Goal: Task Accomplishment & Management: Manage account settings

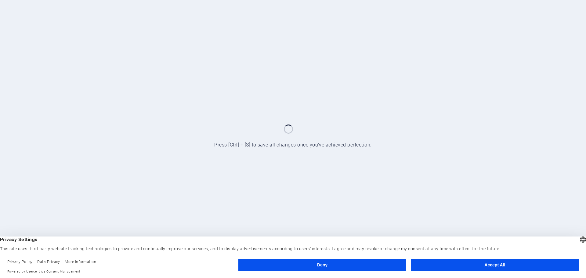
click at [451, 266] on button "Accept All" at bounding box center [494, 265] width 167 height 12
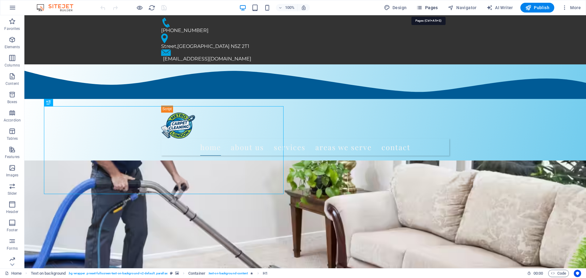
click at [420, 8] on icon "button" at bounding box center [419, 8] width 6 height 6
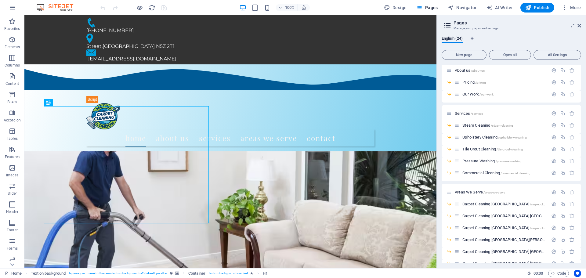
scroll to position [2, 0]
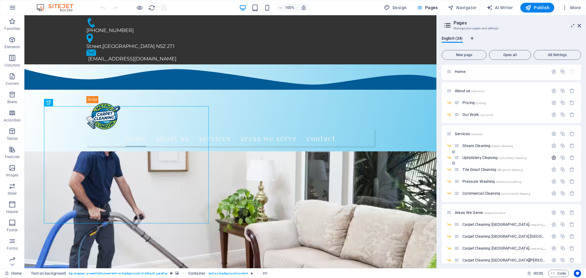
click at [551, 157] on icon "button" at bounding box center [553, 157] width 5 height 5
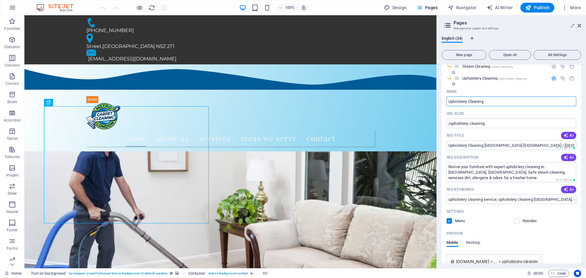
scroll to position [83, 0]
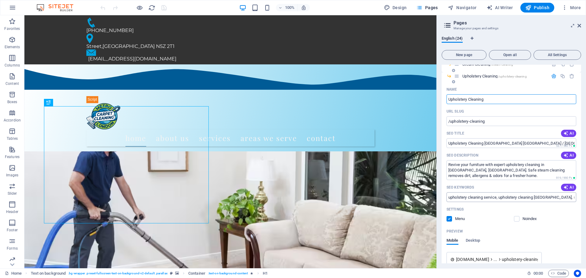
click at [448, 200] on input "upholstery cleaning service, upholstery cleaning London, steam cleaning service…" at bounding box center [511, 197] width 130 height 10
drag, startPoint x: 569, startPoint y: 198, endPoint x: 581, endPoint y: 197, distance: 11.9
click at [581, 197] on div "English (24) New page Open all All Settings Home / About us /about-us Pricing /…" at bounding box center [510, 149] width 149 height 237
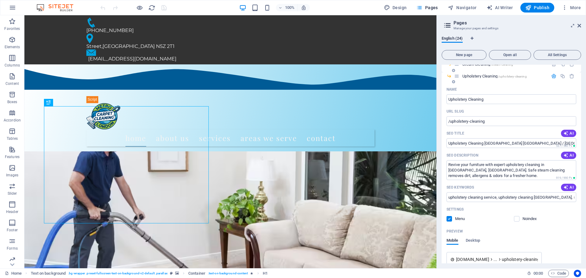
click at [494, 206] on div "Settings" at bounding box center [511, 209] width 130 height 10
drag, startPoint x: 548, startPoint y: 197, endPoint x: 437, endPoint y: 197, distance: 111.0
click at [437, 197] on aside "Pages Manage your pages and settings English (24) New page Open all All Setting…" at bounding box center [510, 141] width 149 height 253
click at [528, 203] on div "Name Upholstery Cleaning ​ URL SLUG /upholstery-cleaning ​ SEO Title AI Upholst…" at bounding box center [510, 222] width 139 height 277
click at [561, 198] on input "upholstery cleaning service, upholstery cleaning London, steam cleaning service…" at bounding box center [511, 197] width 130 height 10
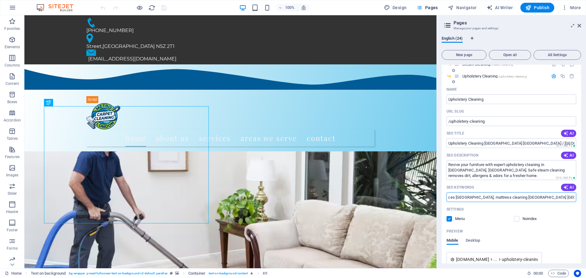
click at [573, 197] on input "upholstery cleaning service, upholstery cleaning London, steam cleaning service…" at bounding box center [511, 197] width 130 height 10
click at [573, 196] on input "upholstery cleaning service, upholstery cleaning London, steam cleaning service…" at bounding box center [511, 197] width 130 height 10
click at [570, 204] on div "Settings" at bounding box center [511, 209] width 130 height 10
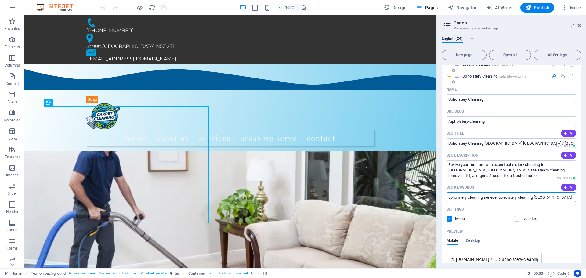
click at [446, 198] on input "upholstery cleaning service, upholstery cleaning London, steam cleaning service…" at bounding box center [511, 197] width 130 height 10
click at [559, 212] on div "Settings" at bounding box center [511, 209] width 130 height 10
click at [448, 198] on input "upholstery cleaning service, upholstery cleaning London, steam cleaning service…" at bounding box center [511, 197] width 130 height 10
type input "upholstery cleaning, sofa cleaning, upholstery cleaning service, upholstery cle…"
click at [568, 218] on div "Noindex" at bounding box center [545, 218] width 63 height 5
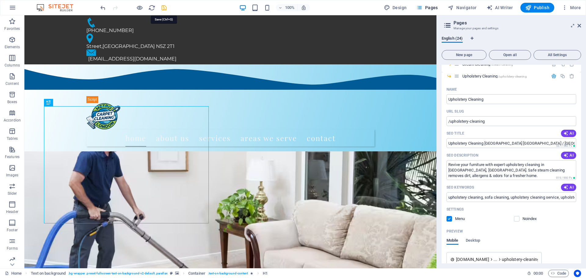
click at [167, 9] on icon "save" at bounding box center [163, 7] width 7 height 7
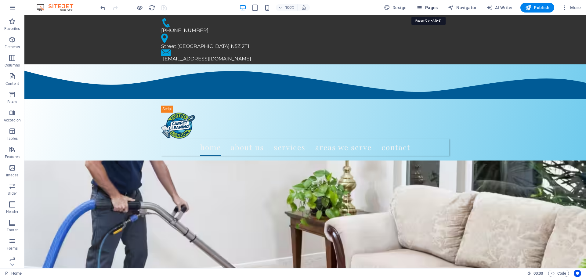
click at [420, 7] on icon "button" at bounding box center [419, 8] width 6 height 6
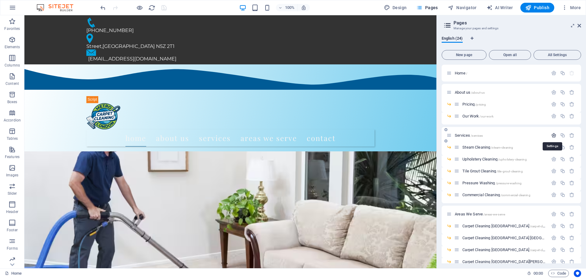
click at [555, 136] on icon "button" at bounding box center [553, 135] width 5 height 5
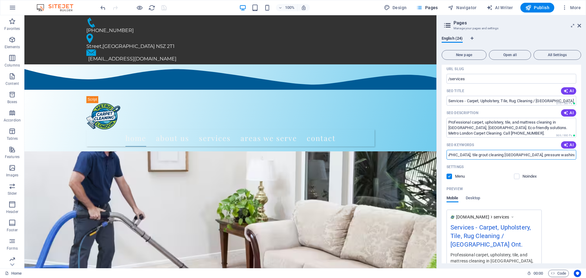
scroll to position [0, 216]
drag, startPoint x: 569, startPoint y: 155, endPoint x: 581, endPoint y: 156, distance: 11.6
click at [581, 156] on div "English (24) New page Open all All Settings Home / About us /about-us Pricing /…" at bounding box center [510, 149] width 149 height 237
click at [573, 153] on input "cleaning services London, carpet cleaning London, upholstery cleaning London, t…" at bounding box center [511, 155] width 130 height 10
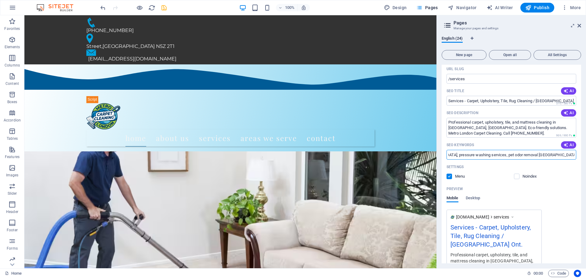
click at [556, 156] on input "cleaning services London, carpet cleaning London, upholstery cleaning London, t…" at bounding box center [511, 155] width 130 height 10
click at [559, 156] on input "cleaning services London, carpet cleaning London, upholstery cleaning London, t…" at bounding box center [511, 155] width 130 height 10
type input "cleaning services London, carpet cleaning London, upholstery cleaning London, t…"
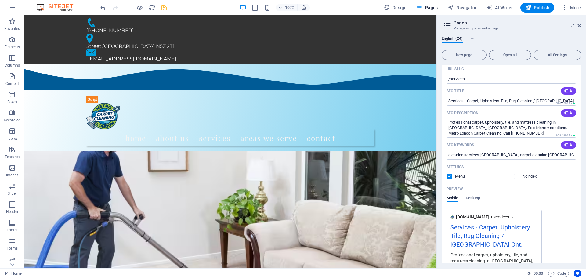
click at [565, 179] on div "Noindex" at bounding box center [545, 176] width 63 height 5
drag, startPoint x: 568, startPoint y: 157, endPoint x: 581, endPoint y: 155, distance: 13.3
click at [581, 155] on div "English (24) New page Open all All Settings Home / About us /about-us Pricing /…" at bounding box center [510, 149] width 149 height 237
click at [574, 176] on div "Noindex" at bounding box center [545, 176] width 63 height 5
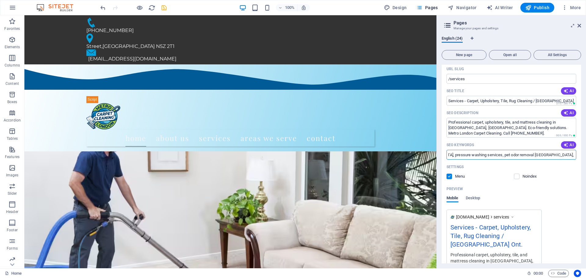
scroll to position [0, 0]
click at [164, 6] on icon "save" at bounding box center [163, 7] width 7 height 7
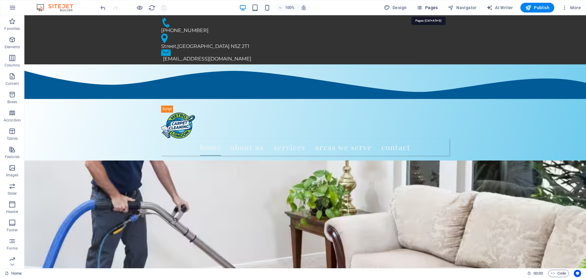
click at [422, 7] on icon "button" at bounding box center [419, 8] width 6 height 6
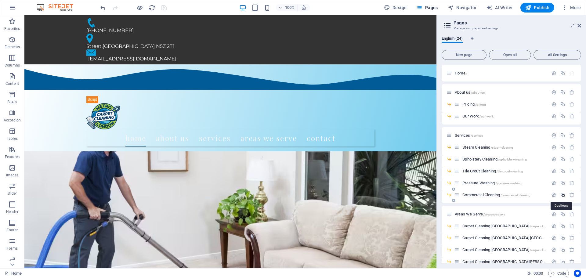
click at [564, 196] on icon "button" at bounding box center [562, 194] width 5 height 5
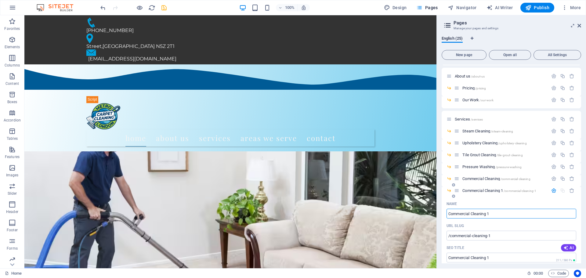
scroll to position [20, 0]
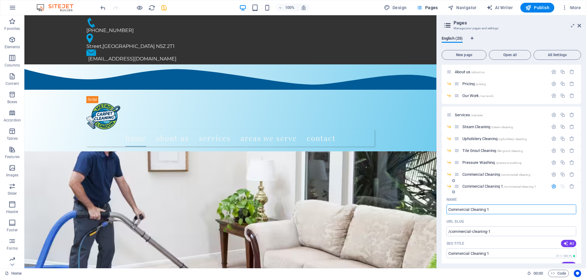
click at [518, 211] on input "Commercial Cleaning 1" at bounding box center [511, 209] width 130 height 10
type input "/"
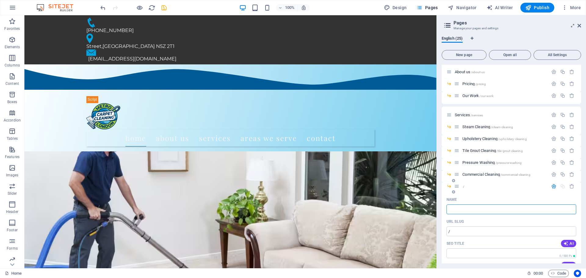
click at [471, 210] on input "Name" at bounding box center [511, 209] width 130 height 10
paste input "R.V. & Auto Interior Carpet & Upholstery Cleaning | Metro [GEOGRAPHIC_DATA] Car…"
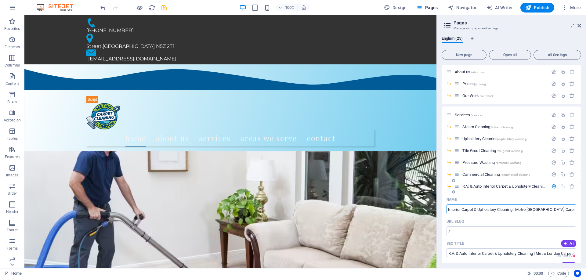
type input "R.V. & Auto Interior Carpet & Upholstery Cleaning | Metro [GEOGRAPHIC_DATA] Car…"
type input "/r-v-auto-interior-carpet-upholstery-cleaning-metro-london-carpet-cleaning"
type input "R.V. & Auto Interior Carpet & Upholstery Cleaning | Metro [GEOGRAPHIC_DATA] Car…"
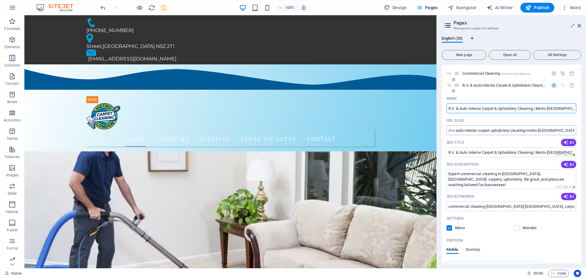
scroll to position [122, 0]
type input "R.V. & Auto Interior Carpet & Upholstery Cleaning | Metro [GEOGRAPHIC_DATA] Car…"
click at [560, 110] on input "R.V. & Auto Interior Carpet & Upholstery Cleaning | Metro [GEOGRAPHIC_DATA] Car…" at bounding box center [511, 108] width 130 height 10
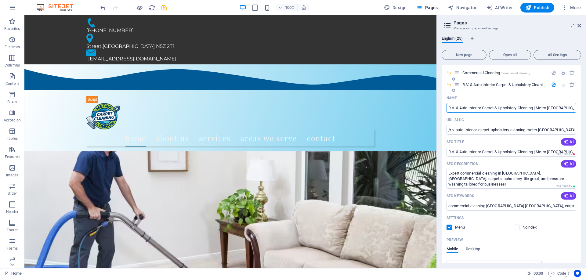
click at [560, 110] on input "R.V. & Auto Interior Carpet & Upholstery Cleaning | Metro [GEOGRAPHIC_DATA] Car…" at bounding box center [511, 108] width 130 height 10
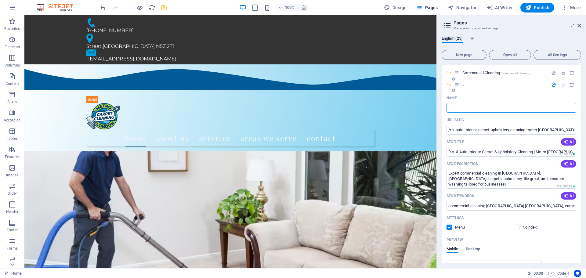
type input "/"
click at [475, 151] on input "SEO Title" at bounding box center [511, 152] width 130 height 10
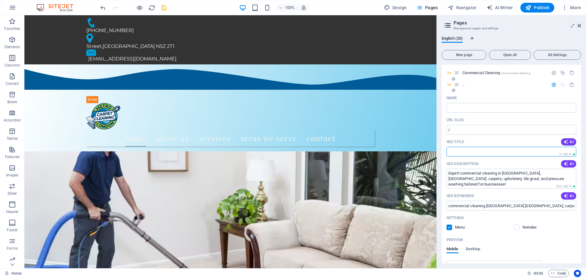
paste input "R.V. & Auto Interior Carpet & Upholstery Cleaning | Metro [GEOGRAPHIC_DATA] Car…"
type input "R.V. & Auto Interior Carpet & Upholstery Cleaning | Metro [GEOGRAPHIC_DATA] Car…"
click at [504, 153] on input "R.V. & Auto Interior Carpet & Upholstery Cleaning | Metro [GEOGRAPHIC_DATA] Car…" at bounding box center [511, 152] width 130 height 10
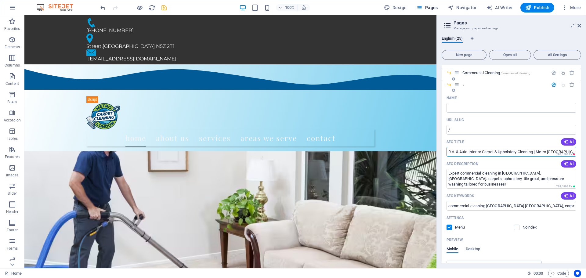
click at [504, 153] on input "R.V. & Auto Interior Carpet & Upholstery Cleaning | Metro [GEOGRAPHIC_DATA] Car…" at bounding box center [511, 152] width 130 height 10
paste input "R.V. & Auto Interior Carpet & Upholstery Cleaning | Metro [GEOGRAPHIC_DATA] Car…"
type input "R.V. & Auto Interior Carpet & Upholstery Cleaning | Metro [GEOGRAPHIC_DATA] Car…"
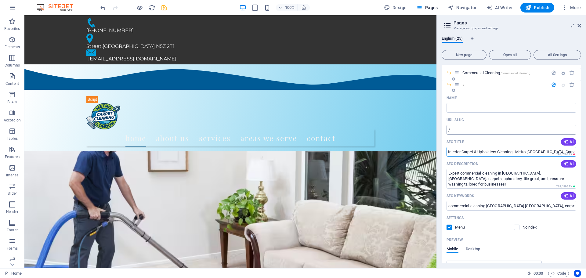
scroll to position [0, 0]
click at [517, 152] on input "R.V. & Auto Interior Carpet & Upholstery Cleaning | Metro [GEOGRAPHIC_DATA] Car…" at bounding box center [511, 152] width 130 height 10
paste input "R.V. & Auto Interior Carpet & Upholstery Cleaning | Metro [GEOGRAPHIC_DATA] Car…"
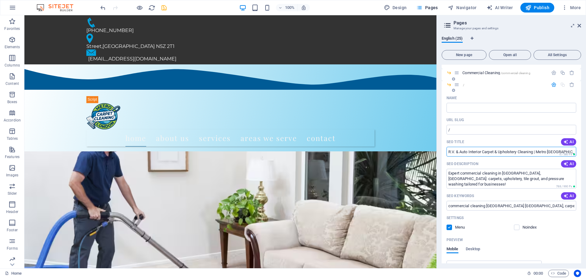
scroll to position [0, 20]
type input "R.V. & Auto Interior Carpet & Upholstery Cleaning | Metro [GEOGRAPHIC_DATA] Car…"
click at [468, 153] on input "R.V. & Auto Interior Carpet & Upholstery Cleaning | Metro [GEOGRAPHIC_DATA] Car…" at bounding box center [511, 152] width 130 height 10
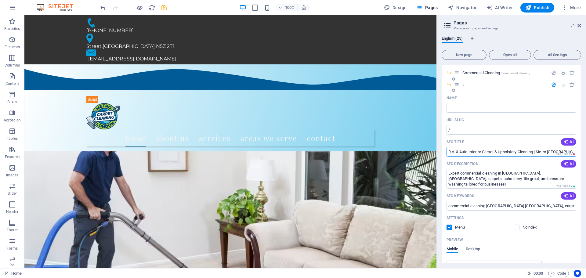
click at [468, 153] on input "R.V. & Auto Interior Carpet & Upholstery Cleaning | Metro [GEOGRAPHIC_DATA] Car…" at bounding box center [511, 152] width 130 height 10
paste input "R.V. & Auto Interior Carpet & Upholstery Cleaning | Metro [GEOGRAPHIC_DATA] Car…"
type input "R.V. & Auto Interior Carpet & Upholstery Cleaning | Metro [GEOGRAPHIC_DATA] Car…"
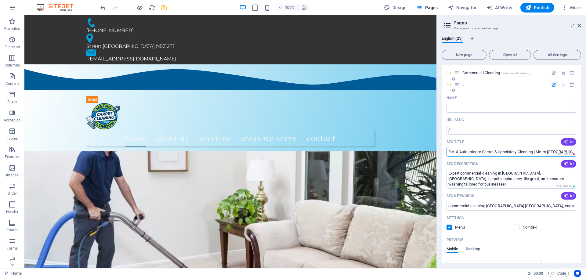
click at [570, 140] on span "AI" at bounding box center [568, 141] width 10 height 5
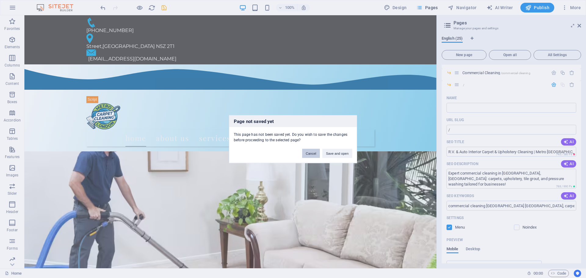
click at [316, 152] on button "Cancel" at bounding box center [311, 153] width 18 height 9
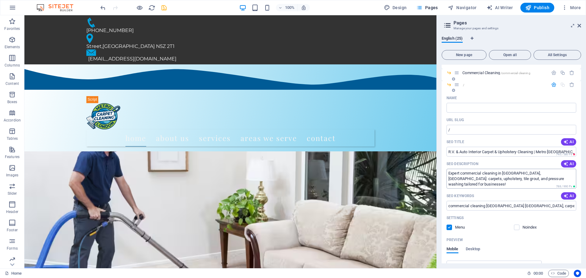
click at [533, 179] on textarea "Expert commercial cleaning in London, Ontario: carpets, upholstery, tile grout,…" at bounding box center [511, 179] width 130 height 20
paste textarea "Professional R.V. and auto interior cleaning in London, Ontario. We deep clean …"
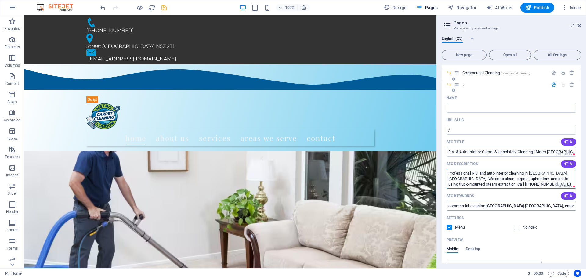
type textarea "Professional R.V. and auto interior cleaning in London, Ontario. We deep clean …"
click at [521, 208] on input "commercial cleaning London Ontario, carpet cleaning services, upholstery cleani…" at bounding box center [511, 206] width 130 height 10
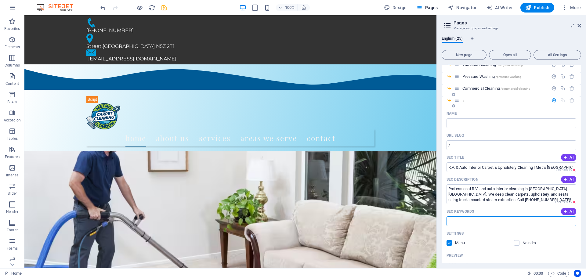
scroll to position [102, 0]
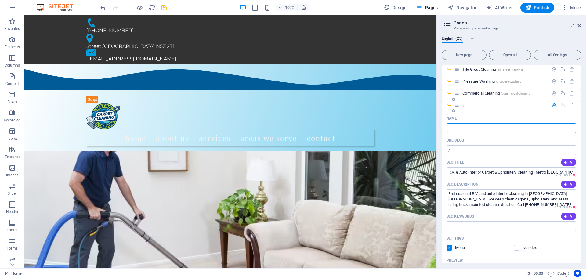
paste input "R.V. & Auto Interior Cleaning"
type input "R.V. & Auto Interior Cleaning"
type input "/r-v-auto-interior-cleaning"
type input "R.V. & Auto Interior Cleaning"
click at [566, 235] on div "Settings" at bounding box center [511, 238] width 130 height 10
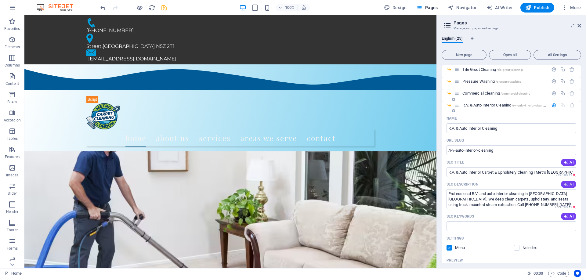
click at [567, 186] on icon "button" at bounding box center [565, 184] width 5 height 5
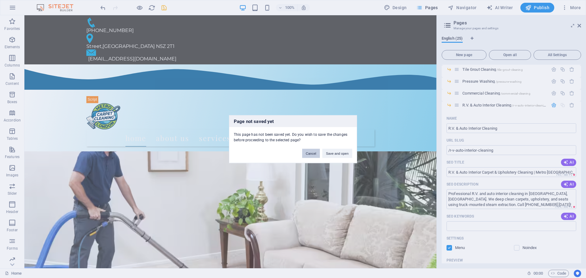
click at [309, 156] on button "Cancel" at bounding box center [311, 153] width 18 height 9
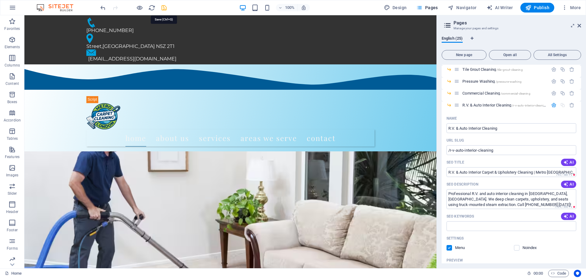
click at [163, 8] on icon "save" at bounding box center [163, 7] width 7 height 7
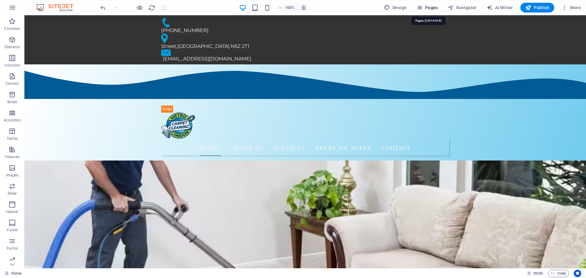
click at [418, 7] on icon "button" at bounding box center [419, 8] width 6 height 6
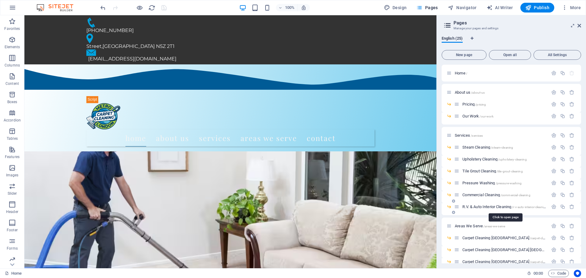
click at [494, 207] on span "R.V. & Auto Interior Cleaning /r-v-auto-interior-cleaning" at bounding box center [504, 206] width 84 height 5
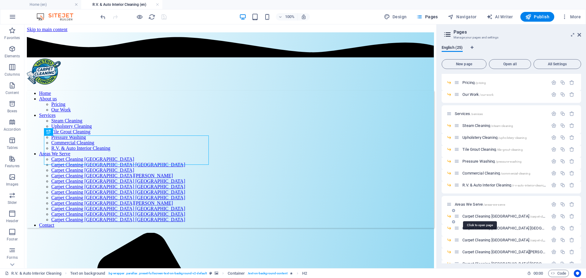
scroll to position [41, 0]
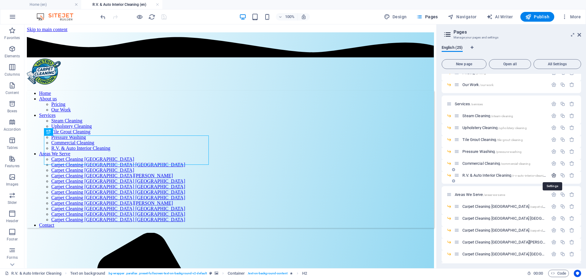
click at [551, 175] on icon "button" at bounding box center [553, 175] width 5 height 5
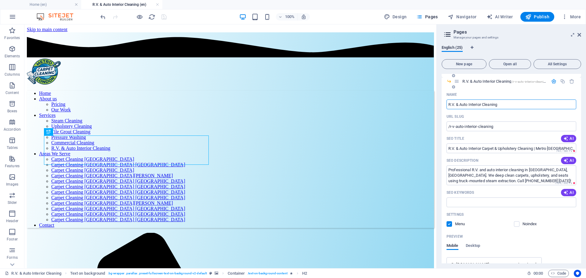
scroll to position [142, 0]
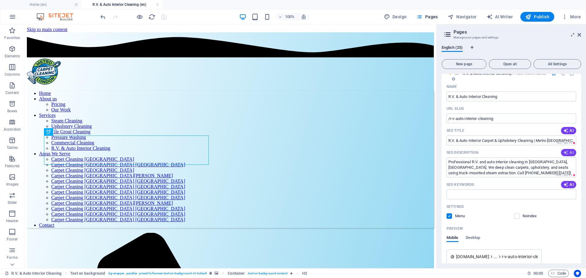
click at [569, 153] on span "AI" at bounding box center [568, 152] width 10 height 5
type textarea "Revitalize your business with expert commercial cleaning in [GEOGRAPHIC_DATA], …"
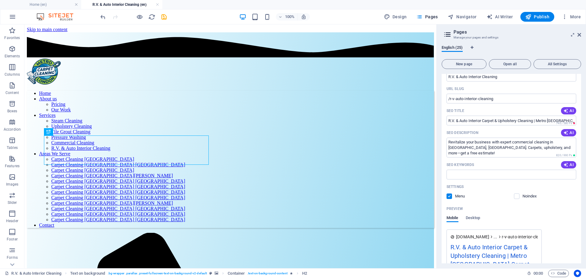
scroll to position [183, 0]
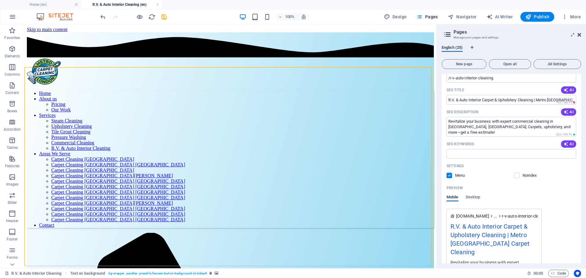
click at [579, 35] on icon at bounding box center [579, 34] width 4 height 5
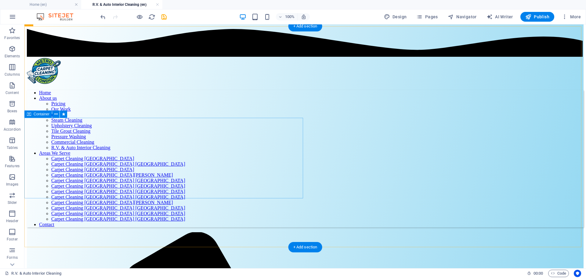
scroll to position [0, 0]
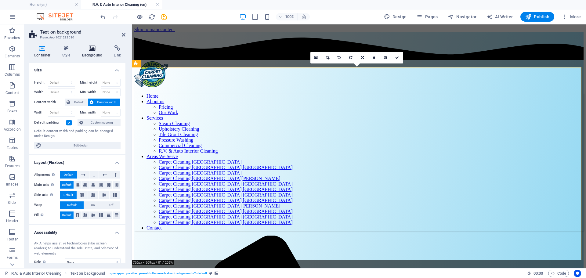
click at [92, 56] on h4 "Background" at bounding box center [93, 51] width 32 height 13
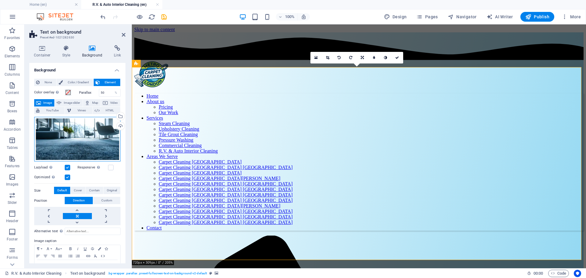
click at [86, 138] on div "Drag files here, click to choose files or select files from Files or our free s…" at bounding box center [77, 139] width 86 height 45
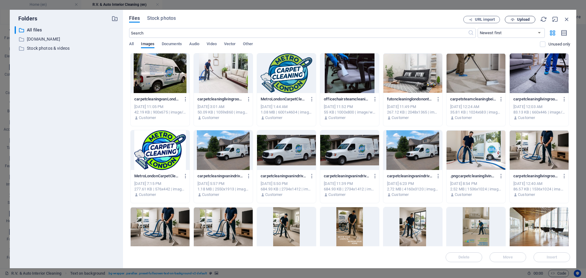
click at [516, 20] on span "Upload" at bounding box center [519, 20] width 25 height 4
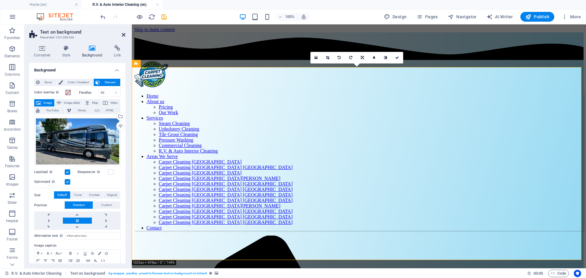
click at [125, 33] on icon at bounding box center [124, 34] width 4 height 5
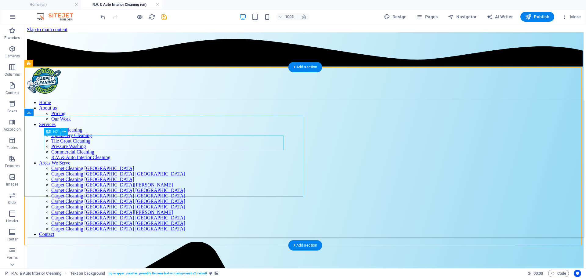
click at [129, 143] on div "Drag here to replace the existing content. Press “Ctrl” if you want to create a…" at bounding box center [304, 146] width 561 height 244
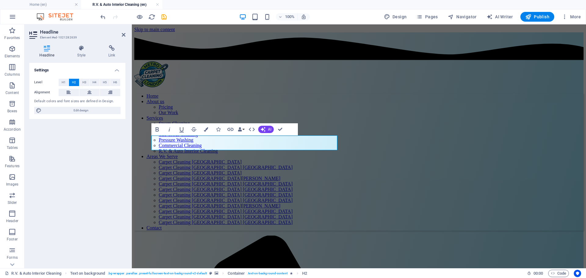
scroll to position [0, 3]
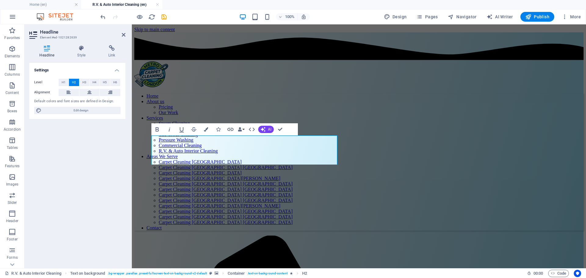
scroll to position [91, 3]
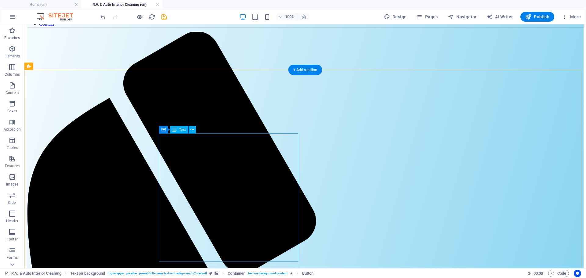
scroll to position [224, 0]
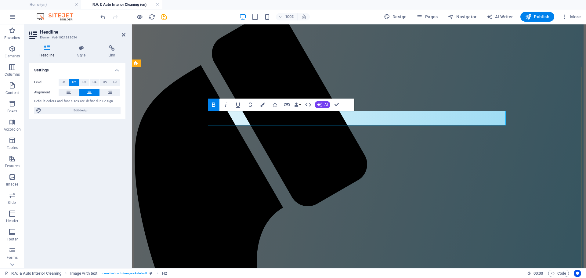
click at [128, 144] on div "Headline Style Link Settings Level H1 H2 H3 H4 H5 H6 Alignment Default colors a…" at bounding box center [77, 154] width 106 height 228
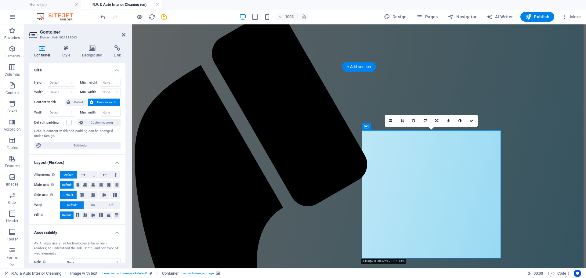
click at [93, 50] on icon at bounding box center [92, 48] width 30 height 6
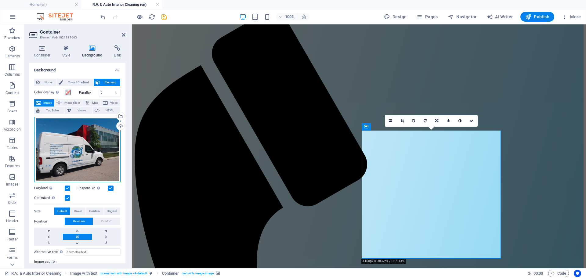
click at [87, 140] on div "Drag files here, click to choose files or select files from Files or our free s…" at bounding box center [77, 150] width 86 height 66
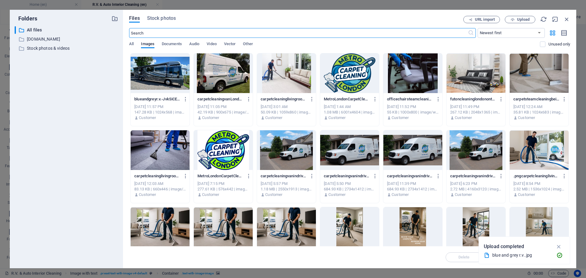
click at [219, 77] on div at bounding box center [223, 73] width 59 height 40
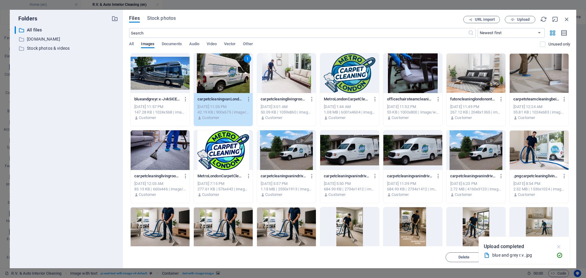
click at [562, 246] on icon "button" at bounding box center [558, 246] width 7 height 7
click at [554, 258] on span "Insert" at bounding box center [551, 257] width 11 height 4
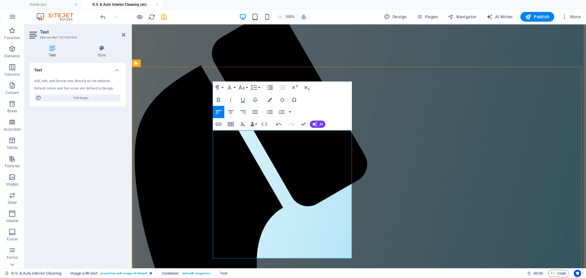
scroll to position [3576, 1]
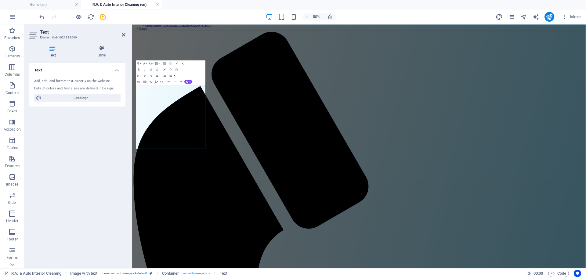
scroll to position [209, 0]
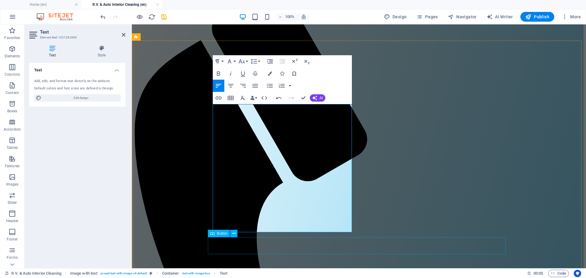
scroll to position [250, 0]
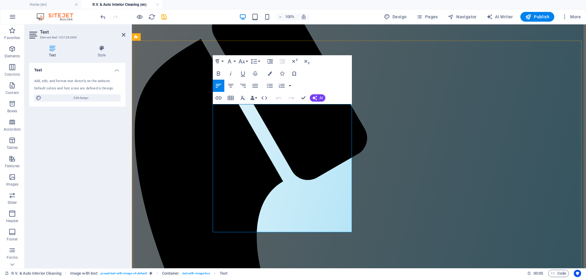
drag, startPoint x: 214, startPoint y: 106, endPoint x: 312, endPoint y: 107, distance: 98.2
click at [218, 73] on icon "button" at bounding box center [218, 73] width 7 height 7
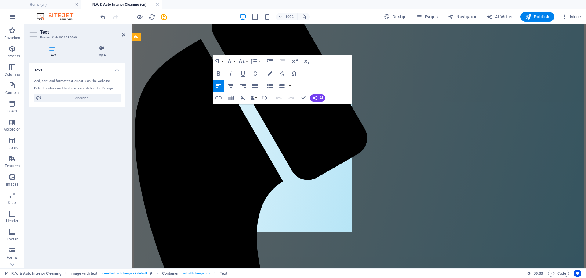
drag, startPoint x: 214, startPoint y: 117, endPoint x: 329, endPoint y: 233, distance: 163.3
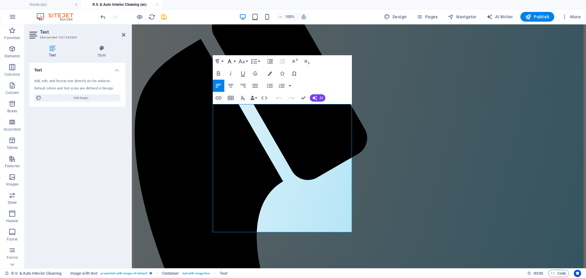
click at [233, 61] on button "Font Family" at bounding box center [231, 61] width 12 height 12
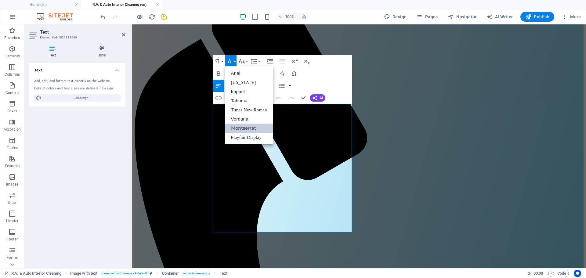
scroll to position [0, 0]
click at [245, 61] on button "Font Size" at bounding box center [243, 61] width 12 height 12
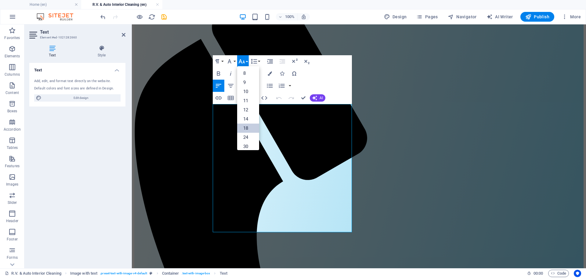
click at [247, 126] on link "18" at bounding box center [248, 128] width 22 height 9
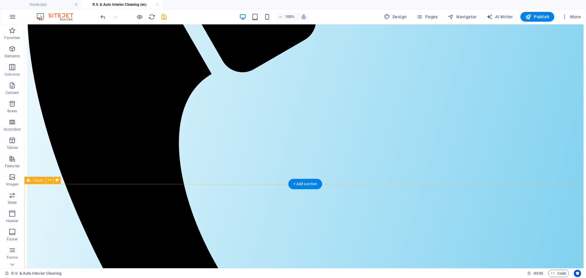
scroll to position [433, 0]
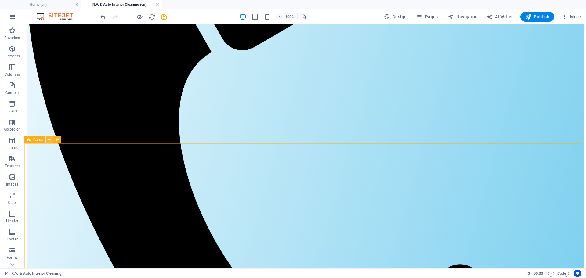
click at [50, 141] on icon at bounding box center [49, 139] width 3 height 6
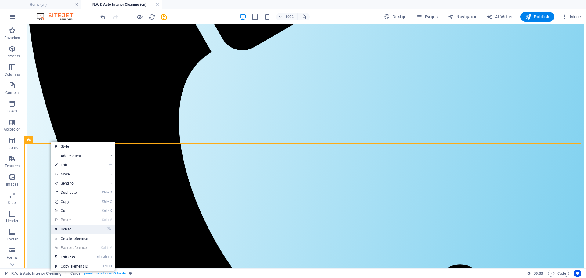
click at [80, 229] on link "⌦ Delete" at bounding box center [71, 228] width 41 height 9
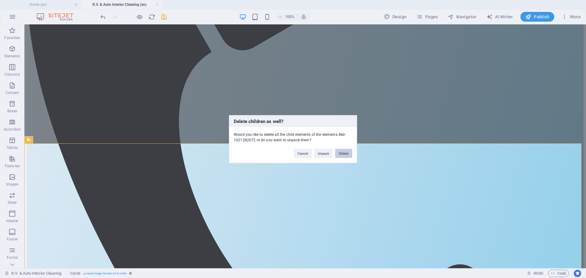
click at [339, 154] on button "Delete" at bounding box center [343, 153] width 17 height 9
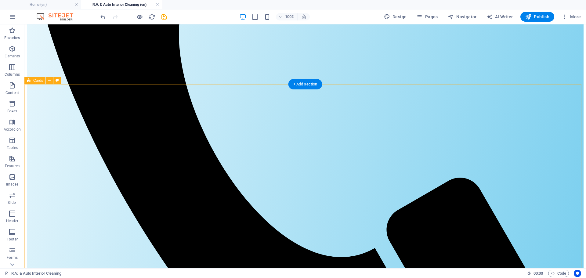
scroll to position [514, 0]
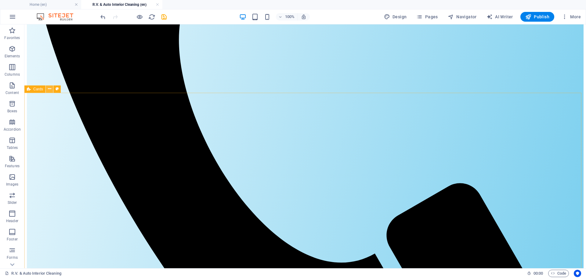
click at [50, 91] on icon at bounding box center [49, 89] width 3 height 6
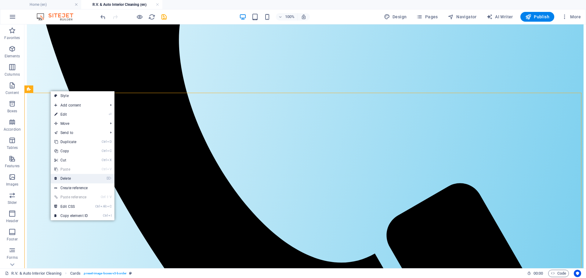
click at [63, 178] on link "⌦ Delete" at bounding box center [71, 178] width 41 height 9
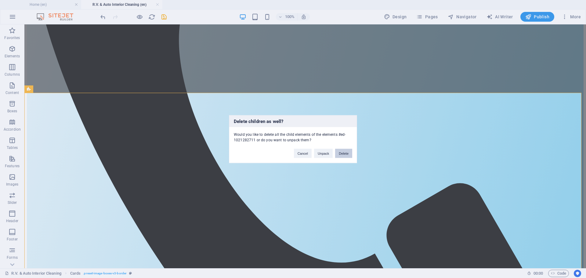
click at [343, 153] on button "Delete" at bounding box center [343, 153] width 17 height 9
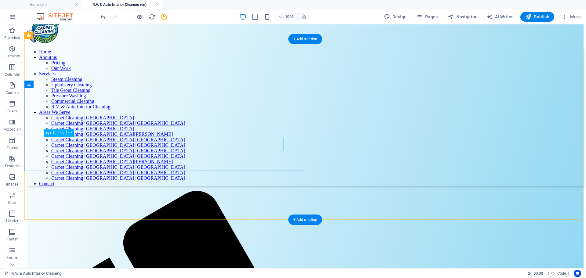
scroll to position [99, 0]
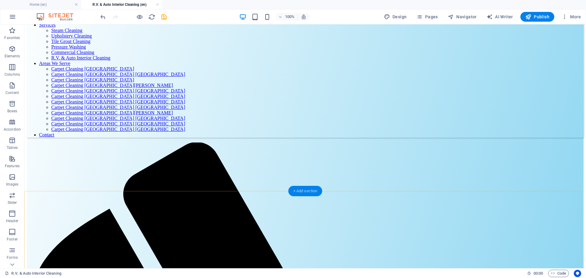
click at [308, 194] on div "+ Add section" at bounding box center [305, 191] width 34 height 10
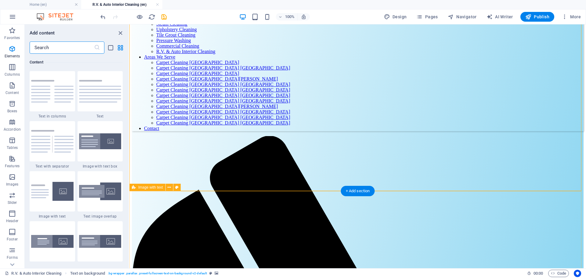
scroll to position [1067, 0]
click at [91, 97] on img at bounding box center [100, 91] width 42 height 23
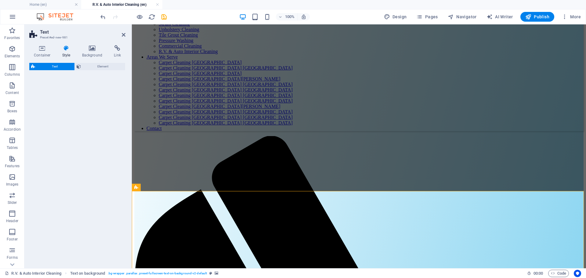
select select "rem"
select select "px"
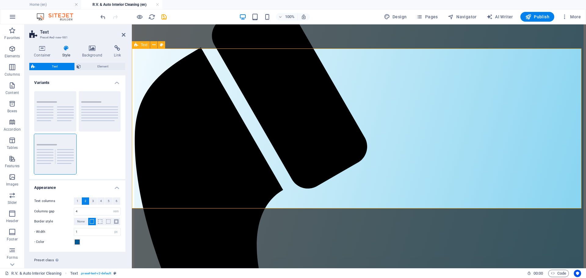
scroll to position [242, 0]
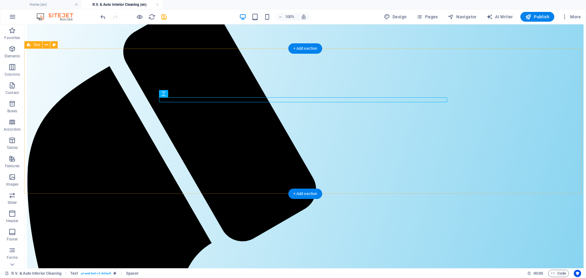
select select "rem"
select select "px"
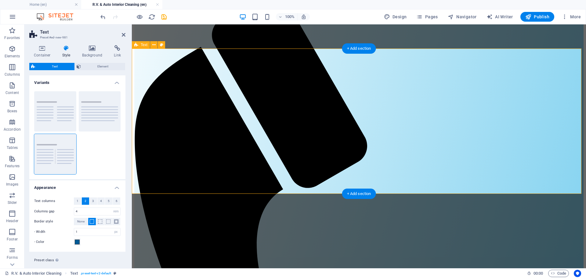
drag, startPoint x: 224, startPoint y: 89, endPoint x: 230, endPoint y: 103, distance: 14.5
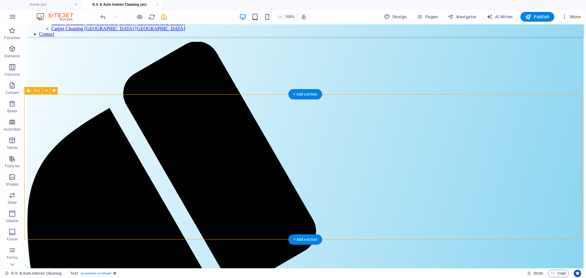
scroll to position [160, 0]
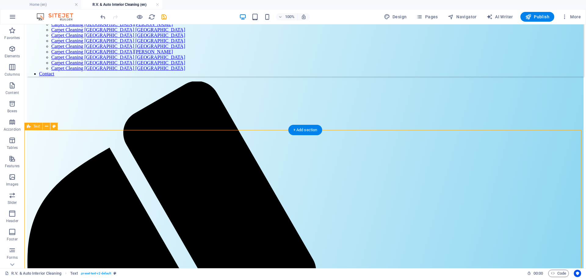
click at [49, 128] on button at bounding box center [46, 126] width 7 height 7
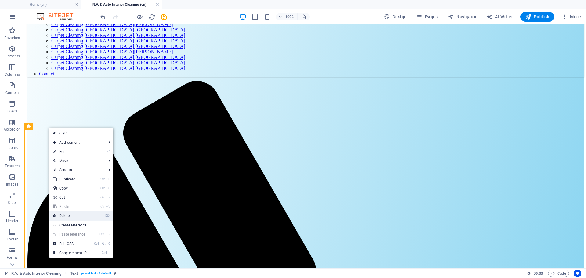
click at [68, 214] on link "⌦ Delete" at bounding box center [69, 215] width 41 height 9
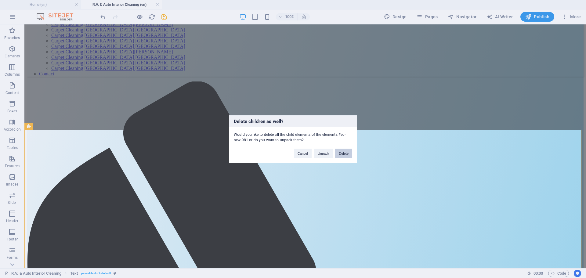
click at [343, 153] on button "Delete" at bounding box center [343, 153] width 17 height 9
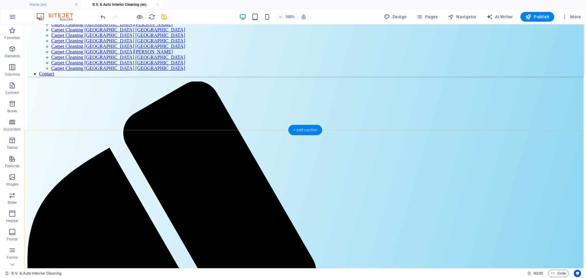
click at [317, 133] on div "+ Add section" at bounding box center [305, 130] width 34 height 10
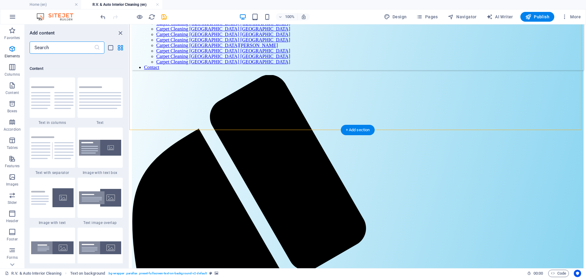
scroll to position [1067, 0]
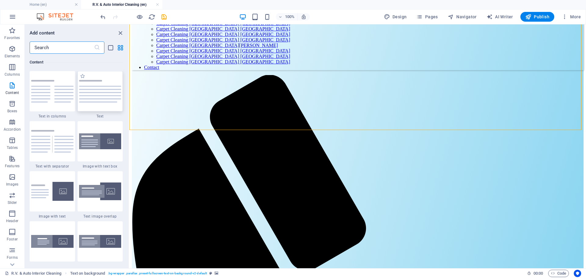
click at [97, 100] on img at bounding box center [100, 91] width 42 height 23
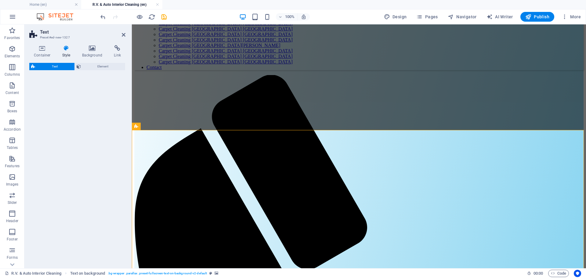
select select "rem"
select select "px"
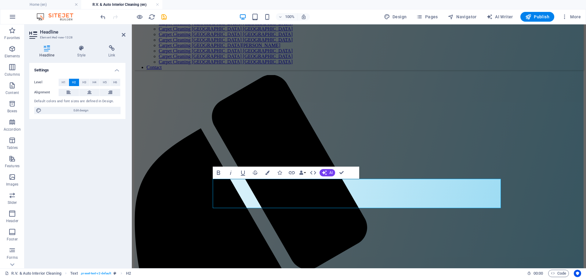
scroll to position [56, 3]
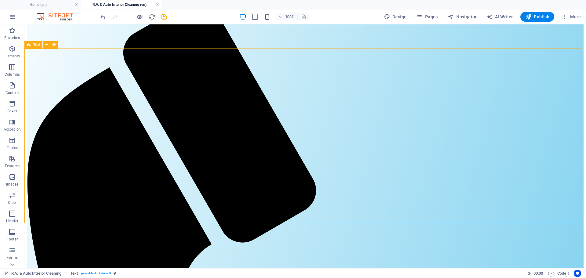
scroll to position [242, 0]
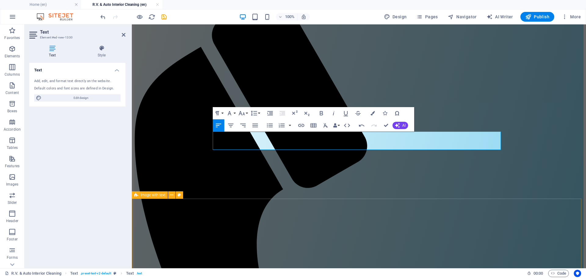
scroll to position [1464, 1]
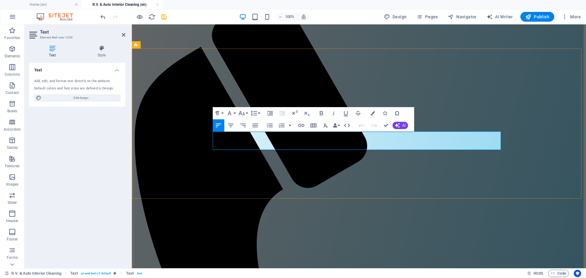
click at [245, 114] on icon "button" at bounding box center [241, 113] width 7 height 7
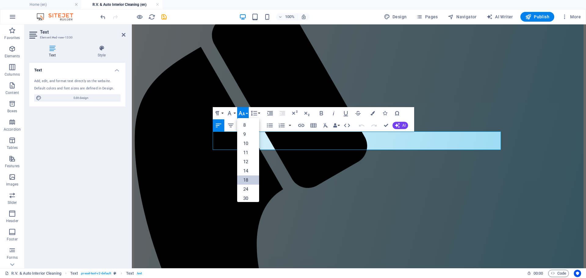
click at [252, 179] on link "18" at bounding box center [248, 179] width 22 height 9
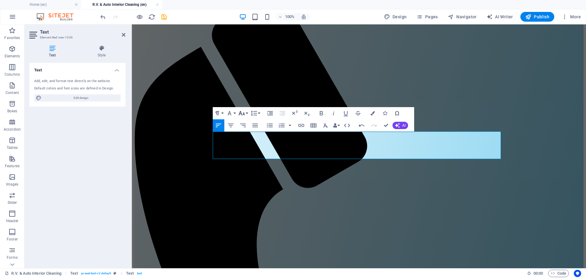
click at [246, 115] on button "Font Size" at bounding box center [243, 113] width 12 height 12
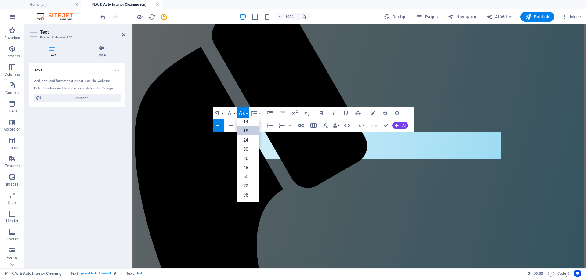
scroll to position [49, 0]
click at [248, 142] on link "24" at bounding box center [248, 139] width 22 height 9
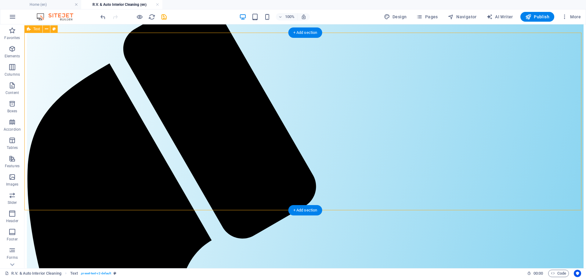
scroll to position [242, 0]
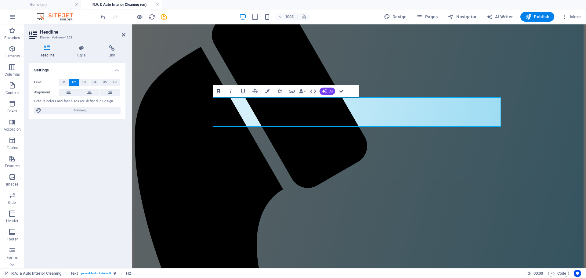
click at [218, 92] on icon "button" at bounding box center [218, 91] width 7 height 7
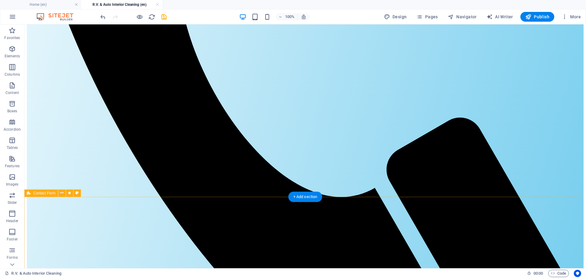
scroll to position [587, 0]
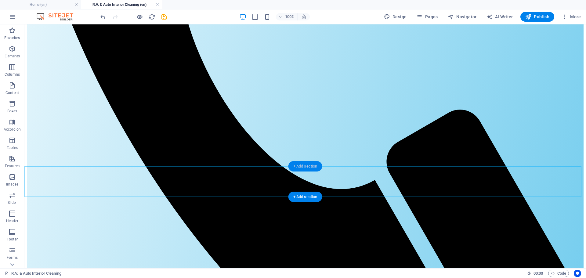
click at [303, 168] on div "+ Add section" at bounding box center [305, 166] width 34 height 10
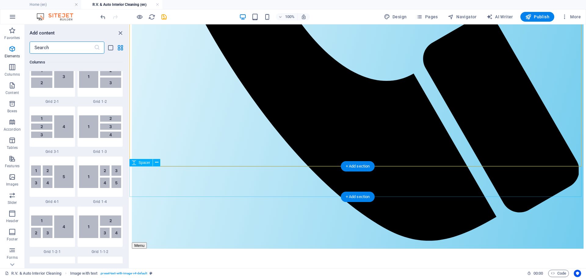
scroll to position [1067, 0]
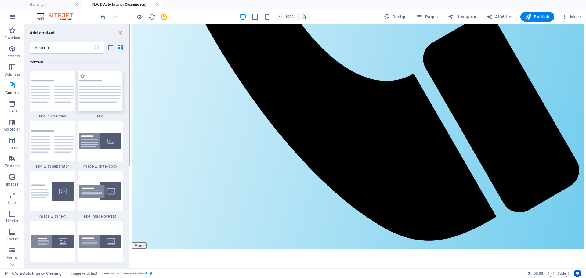
click at [109, 98] on img at bounding box center [100, 91] width 42 height 23
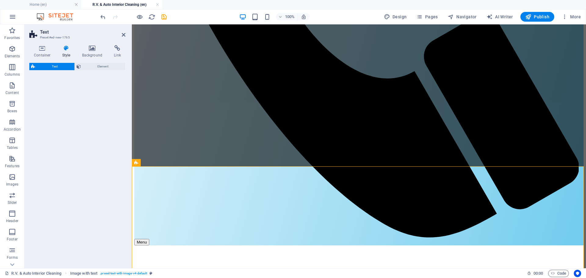
select select "rem"
select select "px"
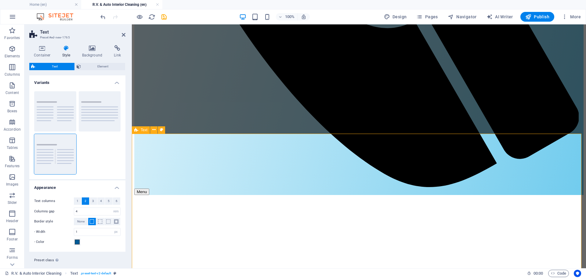
scroll to position [648, 0]
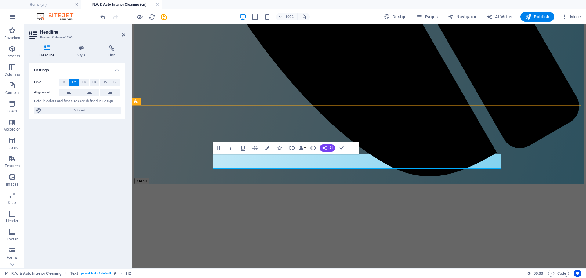
drag, startPoint x: 255, startPoint y: 164, endPoint x: 270, endPoint y: 166, distance: 14.5
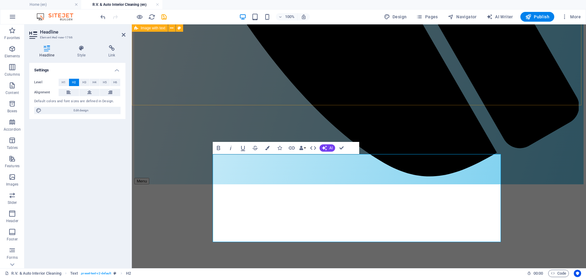
scroll to position [1464, 1]
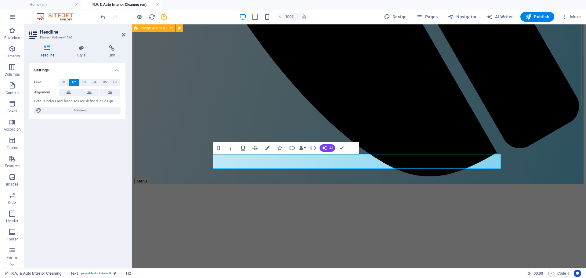
scroll to position [0, 2]
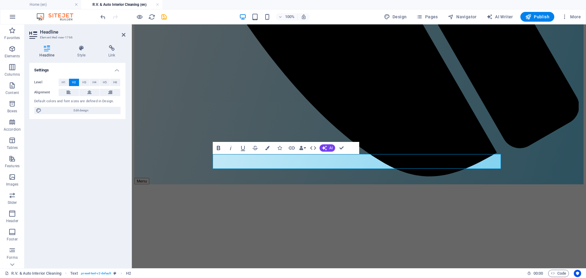
click at [217, 147] on icon "button" at bounding box center [218, 148] width 3 height 4
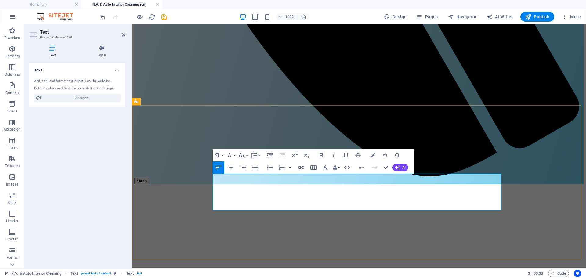
click at [247, 155] on button "Font Size" at bounding box center [243, 155] width 12 height 12
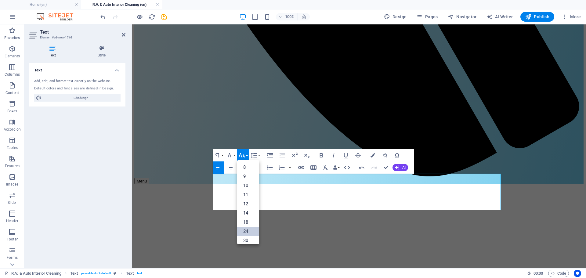
click at [249, 228] on link "24" at bounding box center [248, 231] width 22 height 9
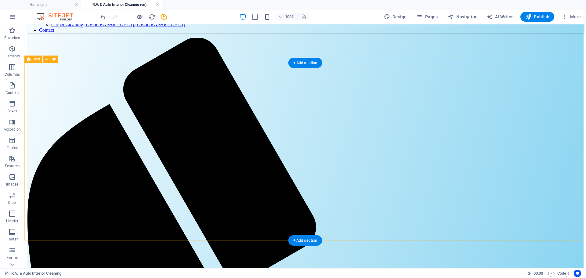
scroll to position [242, 0]
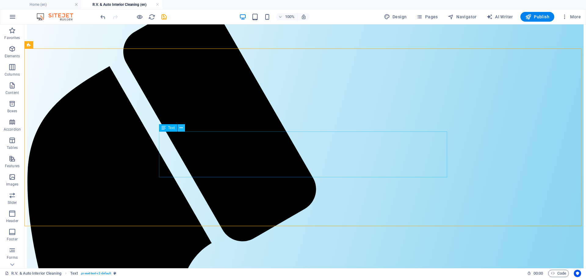
click at [181, 129] on icon at bounding box center [180, 128] width 3 height 6
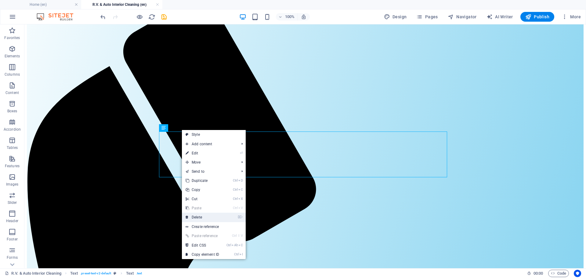
click at [216, 216] on link "⌦ Delete" at bounding box center [202, 217] width 41 height 9
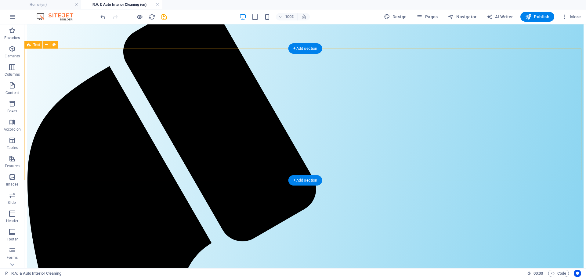
select select "rem"
select select "px"
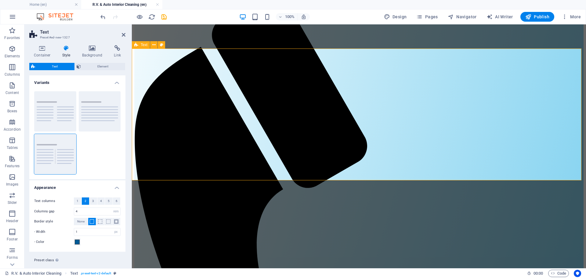
drag, startPoint x: 155, startPoint y: 144, endPoint x: 254, endPoint y: 170, distance: 103.0
click at [11, 56] on p "Elements" at bounding box center [13, 56] width 16 height 5
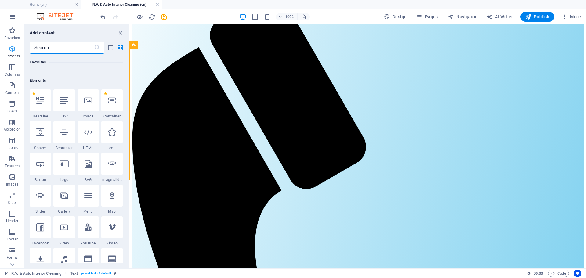
scroll to position [65, 0]
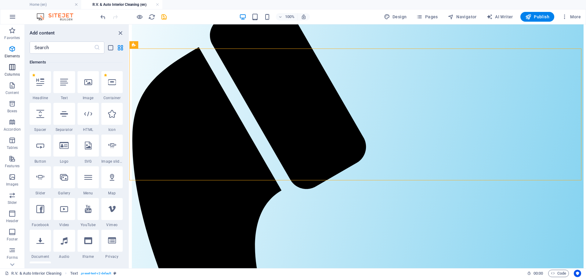
click at [10, 72] on p "Columns" at bounding box center [12, 74] width 15 height 5
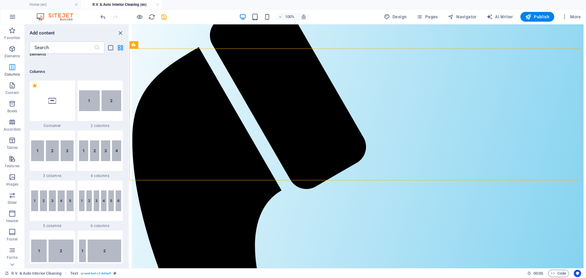
scroll to position [302, 0]
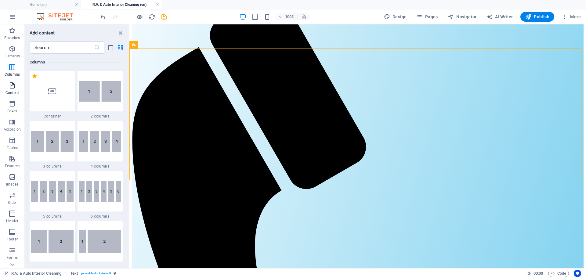
click at [12, 93] on p "Content" at bounding box center [11, 92] width 13 height 5
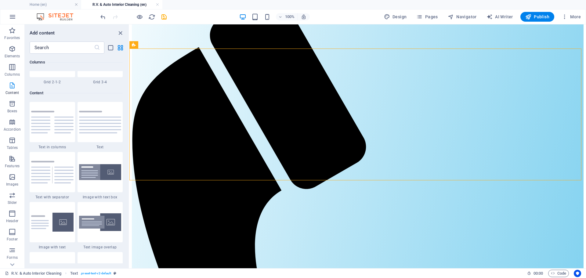
scroll to position [1067, 0]
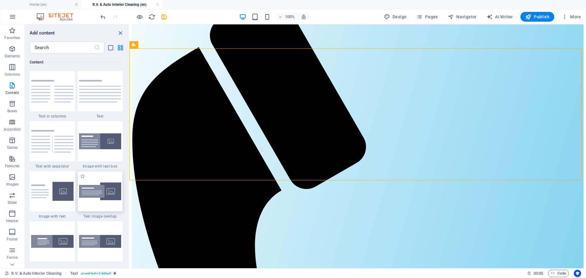
click at [95, 199] on img at bounding box center [100, 191] width 42 height 18
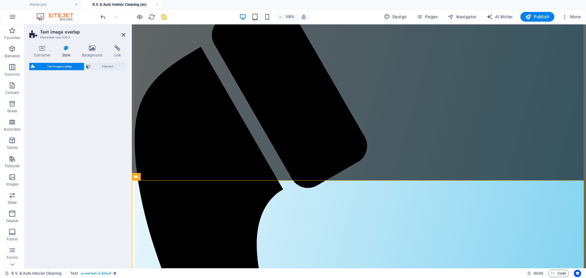
select select "rem"
select select "px"
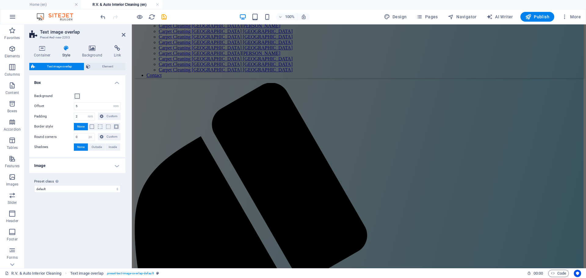
scroll to position [140, 0]
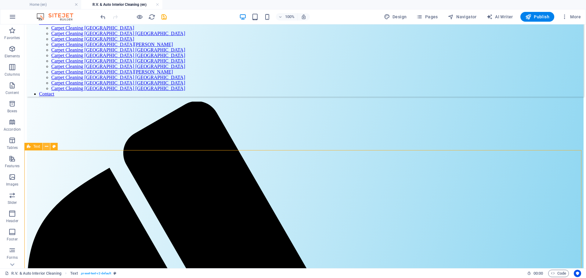
click at [46, 146] on icon at bounding box center [46, 146] width 3 height 6
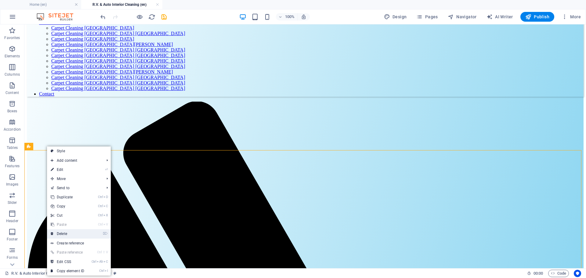
click at [72, 231] on link "⌦ Delete" at bounding box center [67, 233] width 41 height 9
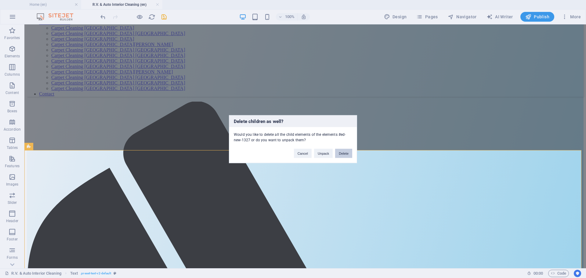
click at [345, 153] on button "Delete" at bounding box center [343, 153] width 17 height 9
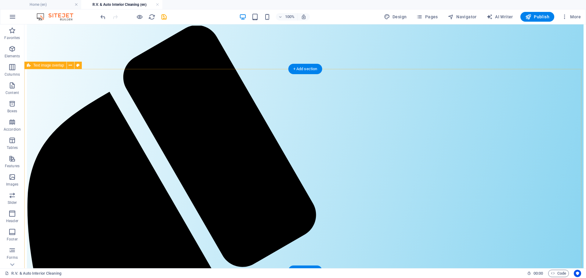
scroll to position [221, 0]
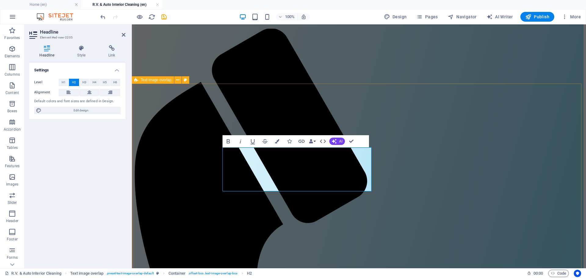
scroll to position [56, 3]
click at [228, 142] on icon "button" at bounding box center [227, 141] width 7 height 7
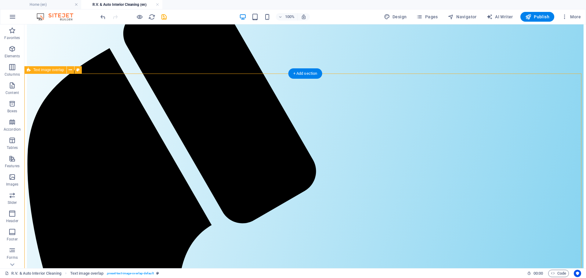
scroll to position [268, 0]
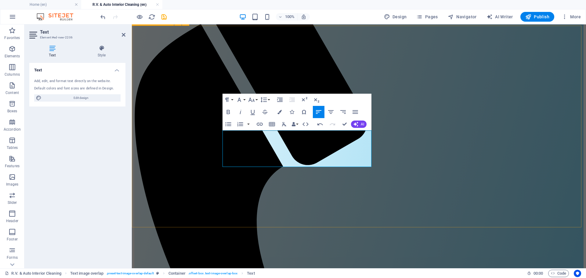
scroll to position [1464, 1]
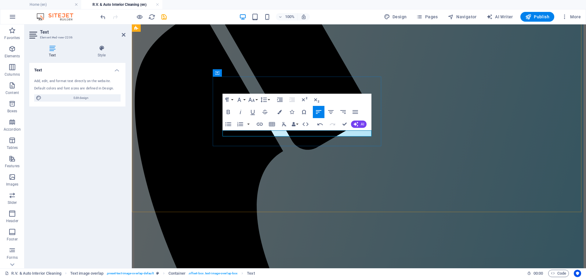
scroll to position [265, 0]
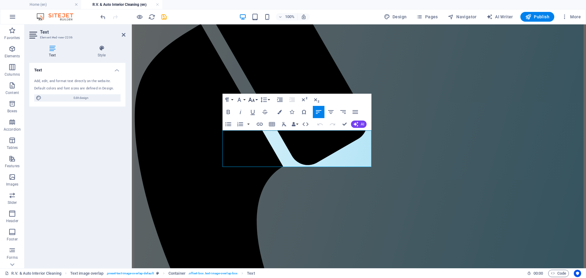
click at [256, 100] on button "Font Size" at bounding box center [253, 100] width 12 height 12
click at [260, 173] on link "24" at bounding box center [258, 175] width 22 height 9
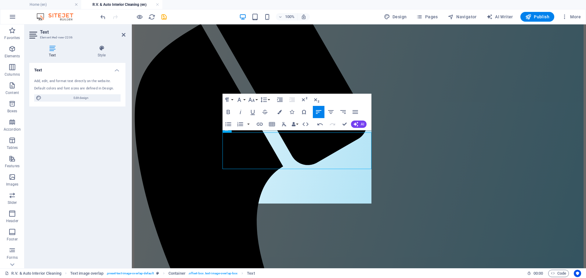
scroll to position [263, 0]
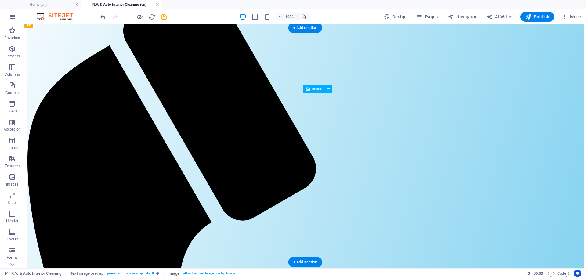
select select "%"
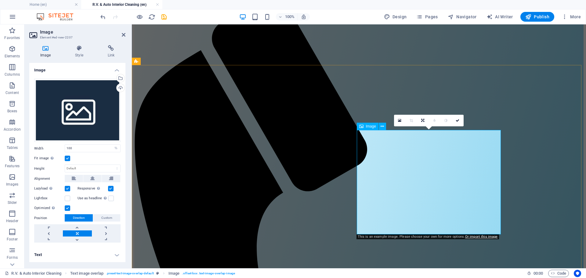
scroll to position [242, 0]
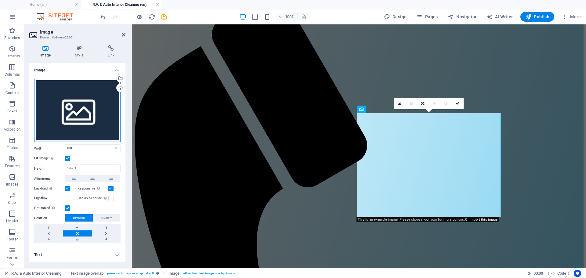
click at [94, 122] on div "Drag files here, click to choose files or select files from Files or our free s…" at bounding box center [77, 110] width 86 height 63
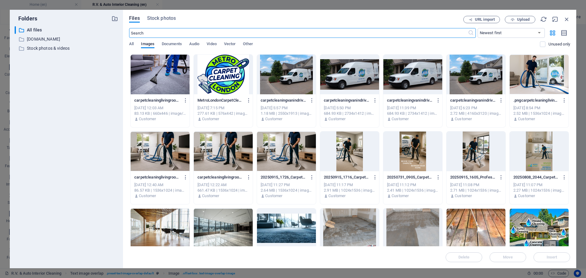
scroll to position [0, 0]
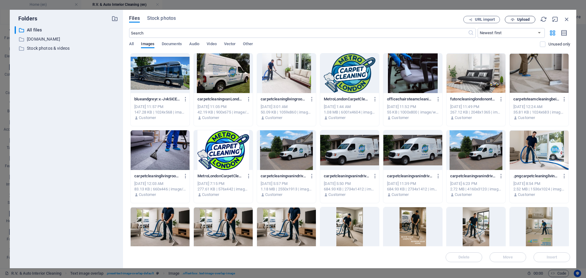
click at [517, 19] on span "Upload" at bounding box center [523, 20] width 13 height 4
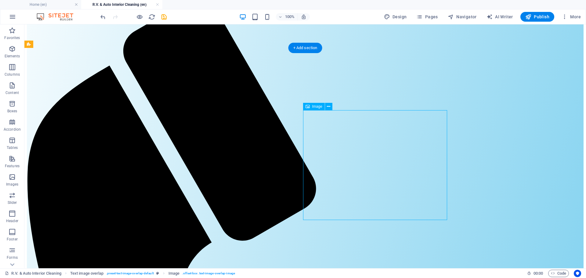
select select "%"
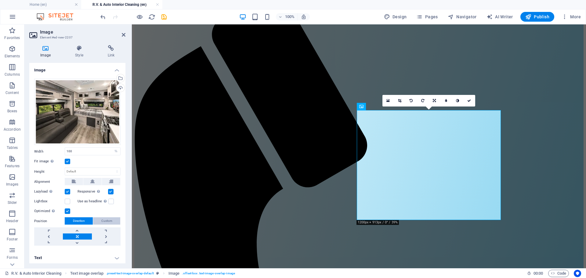
scroll to position [1, 0]
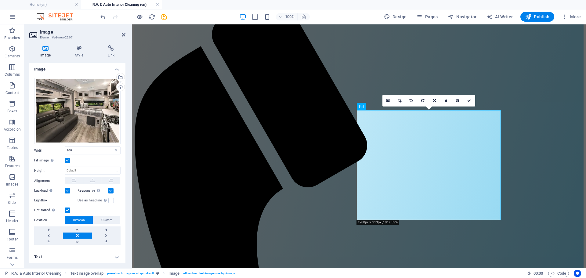
click at [117, 257] on h4 "Text" at bounding box center [77, 257] width 96 height 15
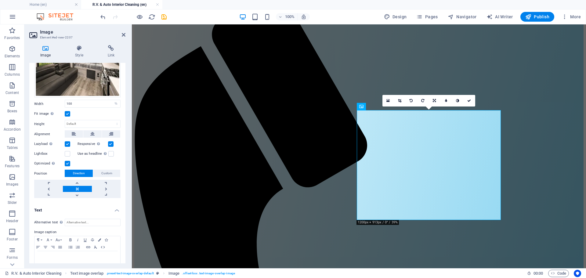
scroll to position [58, 0]
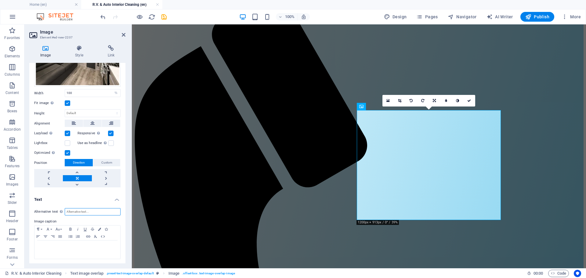
click at [81, 209] on input "Alternative text The alternative text is used by devices that cannot display im…" at bounding box center [93, 211] width 56 height 7
type input "r.v. interior"
click at [81, 218] on label "Image caption" at bounding box center [77, 221] width 86 height 7
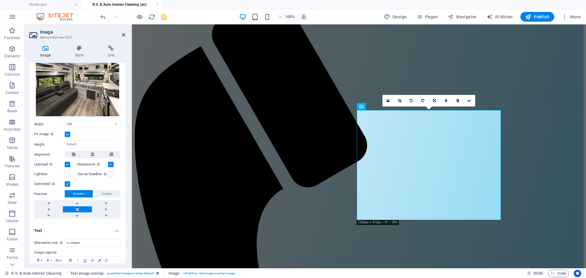
scroll to position [0, 0]
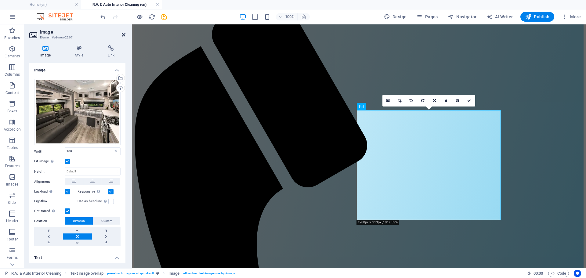
click at [123, 35] on icon at bounding box center [124, 34] width 4 height 5
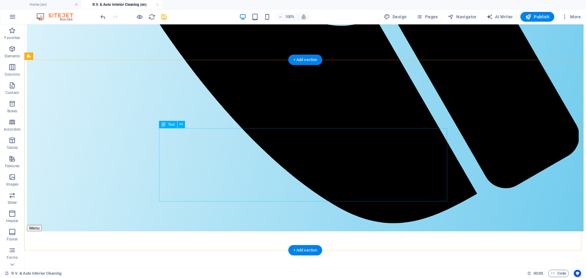
scroll to position [832, 0]
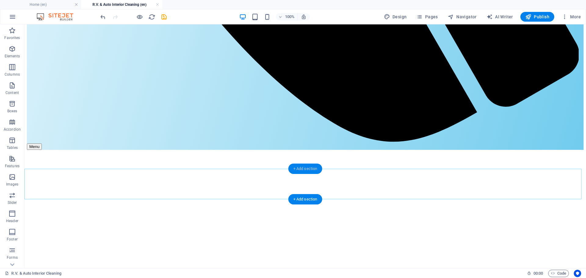
click at [304, 169] on div "+ Add section" at bounding box center [305, 168] width 34 height 10
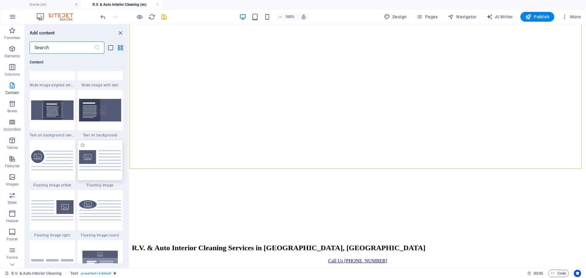
scroll to position [1271, 0]
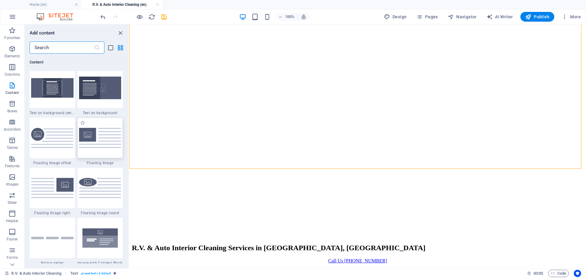
click at [114, 143] on img at bounding box center [100, 138] width 42 height 20
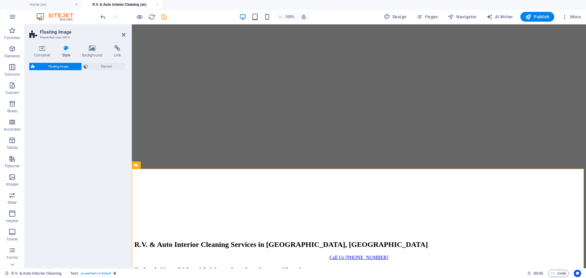
select select "%"
select select "rem"
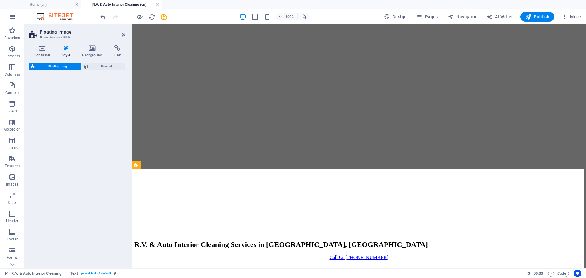
select select "preset-float-container-v3-default"
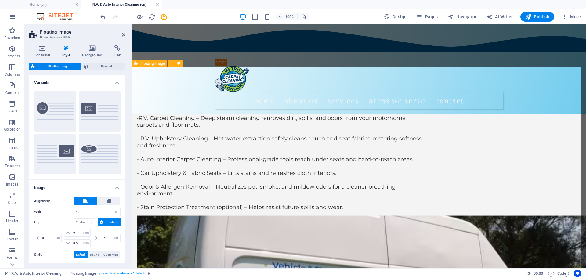
scroll to position [873, 0]
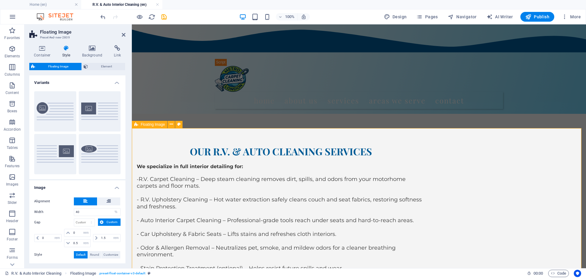
click at [45, 52] on h4 "Container" at bounding box center [43, 51] width 28 height 13
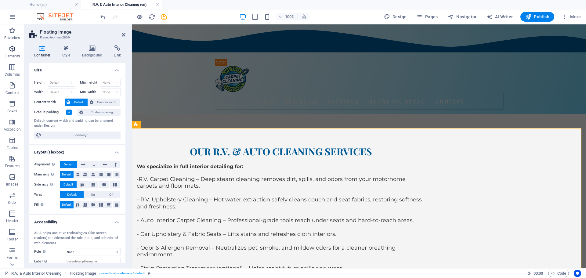
click at [11, 55] on p "Elements" at bounding box center [13, 56] width 16 height 5
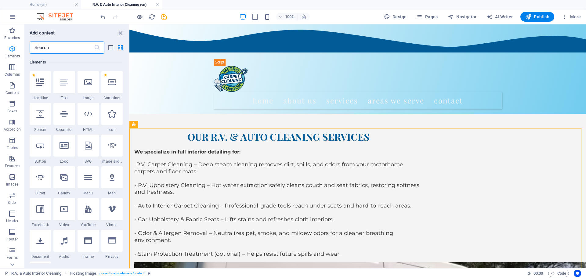
scroll to position [65, 0]
click at [45, 87] on div at bounding box center [40, 82] width 21 height 22
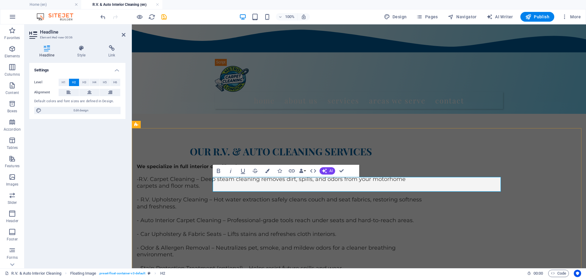
click at [218, 171] on icon "button" at bounding box center [218, 170] width 7 height 7
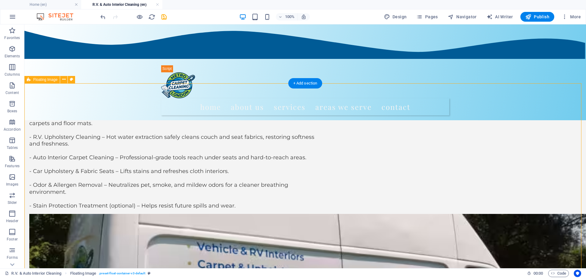
scroll to position [934, 0]
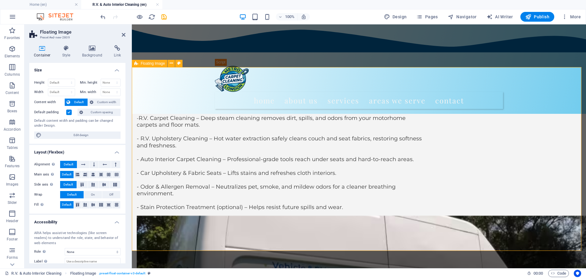
click at [12, 54] on p "Elements" at bounding box center [13, 56] width 16 height 5
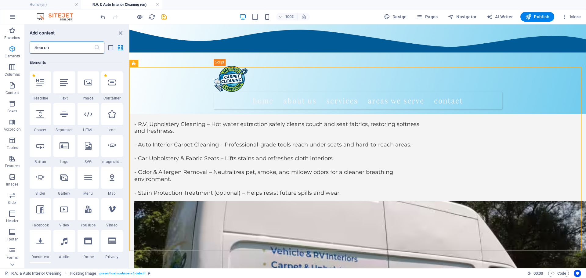
scroll to position [65, 0]
click at [68, 85] on icon at bounding box center [64, 82] width 8 height 8
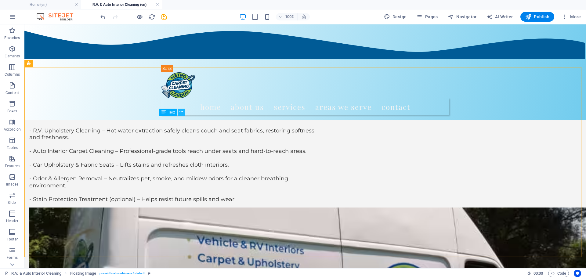
click at [181, 112] on icon at bounding box center [180, 112] width 3 height 6
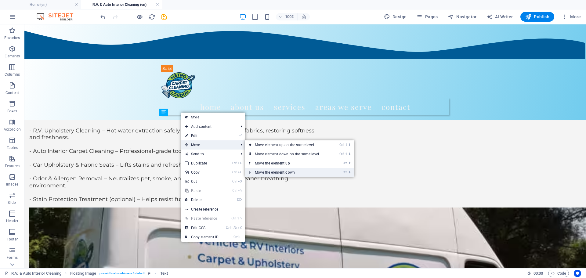
click at [264, 169] on link "Ctrl ⬇ Move the element down" at bounding box center [288, 172] width 86 height 9
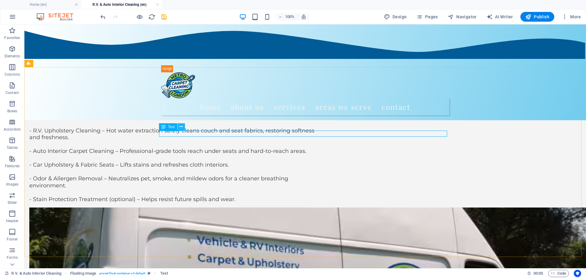
click at [181, 128] on icon at bounding box center [180, 127] width 3 height 6
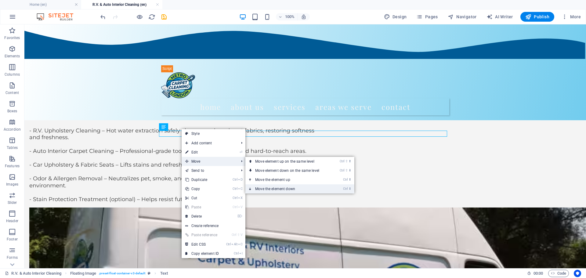
click at [268, 189] on link "Ctrl ⬇ Move the element down" at bounding box center [288, 188] width 86 height 9
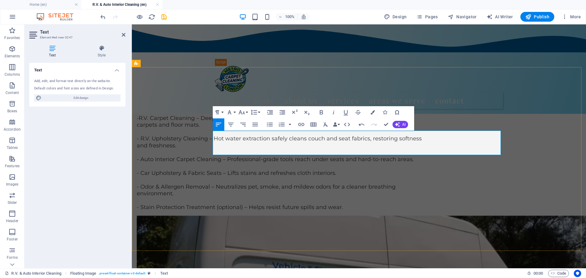
drag, startPoint x: 395, startPoint y: 142, endPoint x: 399, endPoint y: 142, distance: 4.4
click at [244, 112] on icon "button" at bounding box center [241, 112] width 7 height 7
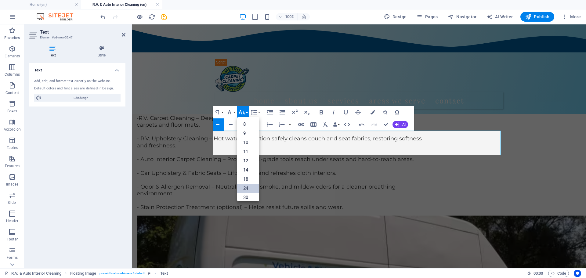
click at [248, 190] on link "24" at bounding box center [248, 188] width 22 height 9
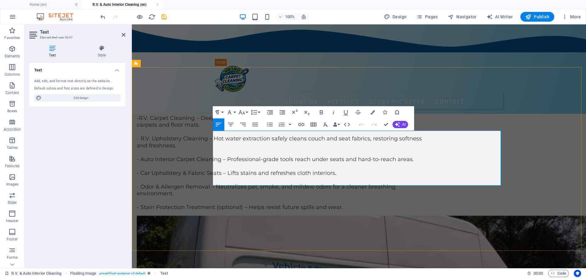
click at [401, 126] on button "AI" at bounding box center [400, 124] width 16 height 7
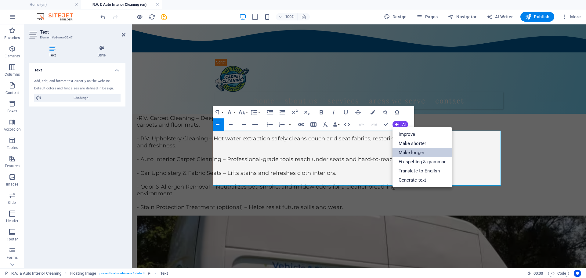
click at [407, 151] on link "Make longer" at bounding box center [421, 152] width 59 height 9
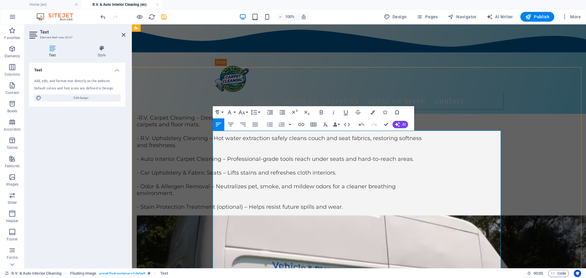
scroll to position [934, 0]
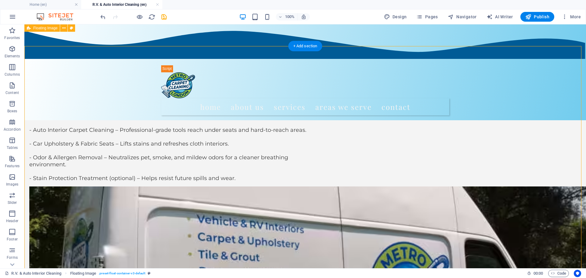
scroll to position [954, 0]
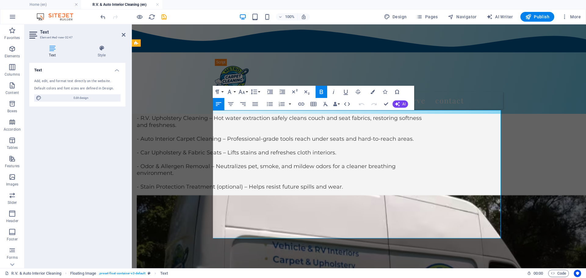
drag, startPoint x: 359, startPoint y: 180, endPoint x: 353, endPoint y: 177, distance: 6.8
drag, startPoint x: 353, startPoint y: 177, endPoint x: 348, endPoint y: 180, distance: 6.1
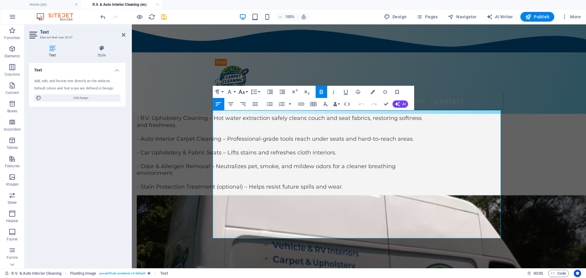
click at [247, 91] on button "Font Size" at bounding box center [243, 92] width 12 height 12
click at [247, 160] on link "18" at bounding box center [248, 158] width 22 height 9
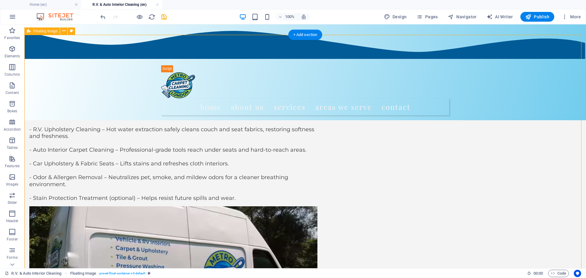
scroll to position [975, 0]
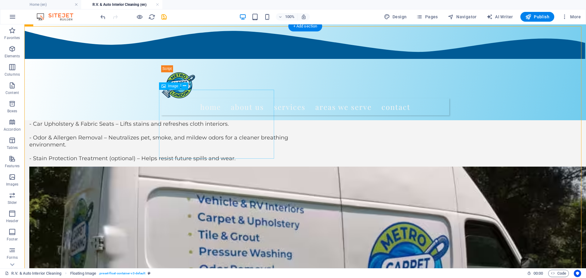
select select "%"
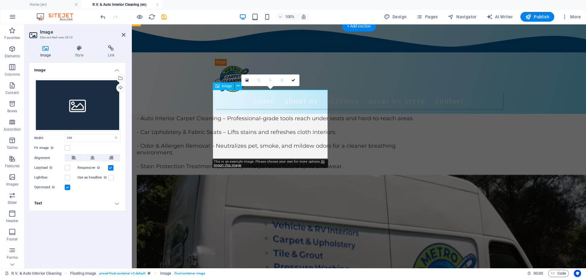
click at [103, 117] on div "Drag files here, click to choose files or select files from Files or our free s…" at bounding box center [77, 105] width 86 height 53
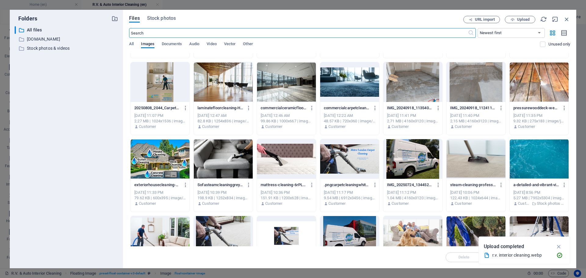
scroll to position [224, 0]
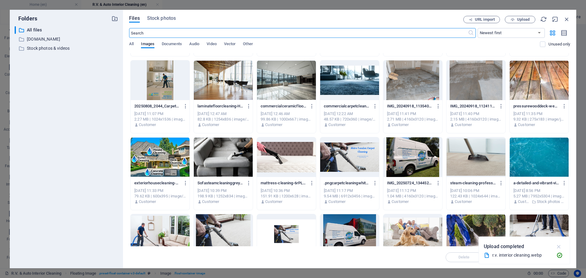
click at [560, 248] on icon "button" at bounding box center [558, 246] width 7 height 7
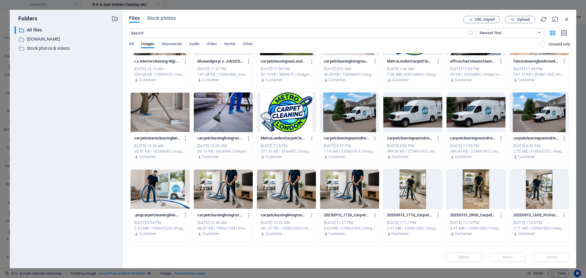
scroll to position [0, 0]
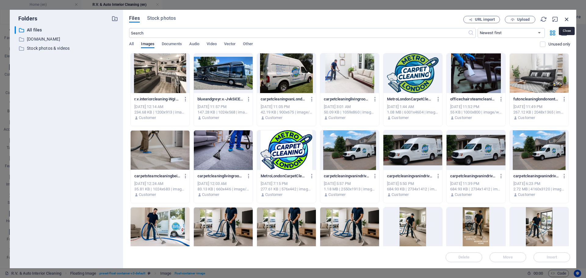
click at [565, 18] on icon "button" at bounding box center [566, 19] width 7 height 7
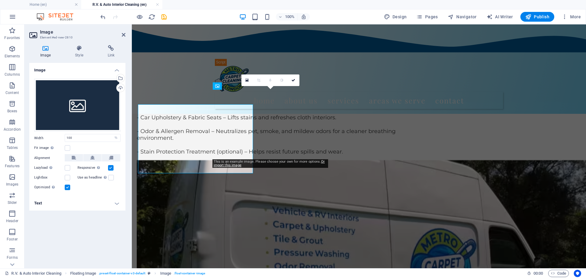
scroll to position [975, 0]
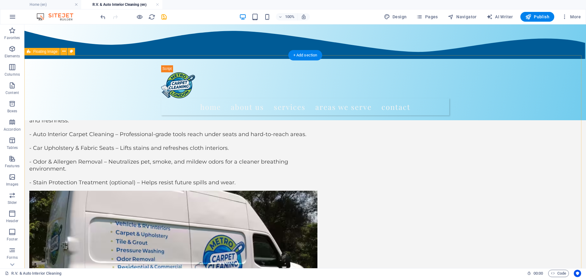
scroll to position [954, 0]
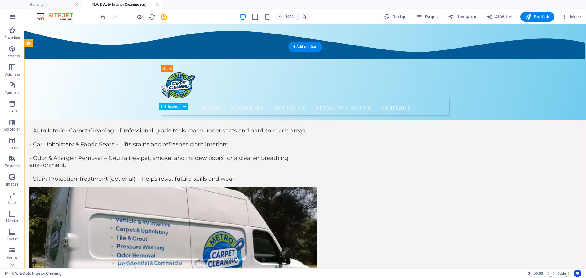
select select "%"
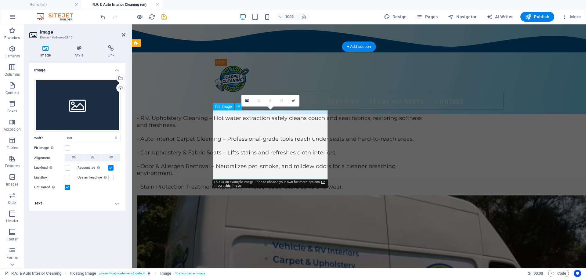
click at [104, 111] on div "Drag files here, click to choose files or select files from Files or our free s…" at bounding box center [77, 105] width 86 height 53
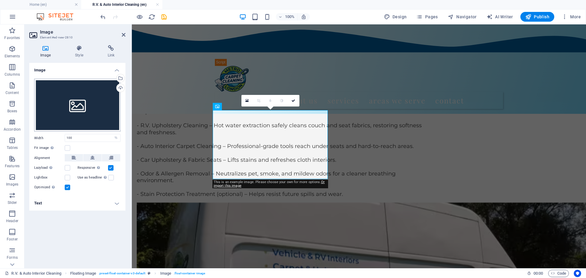
scroll to position [969, 0]
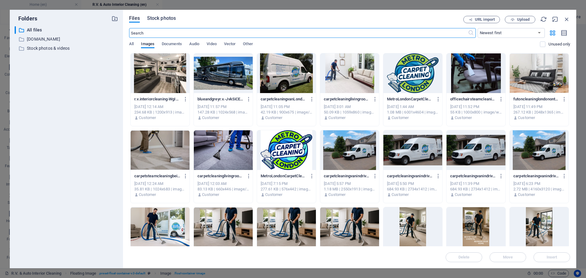
click at [170, 20] on span "Stock photos" at bounding box center [161, 18] width 29 height 7
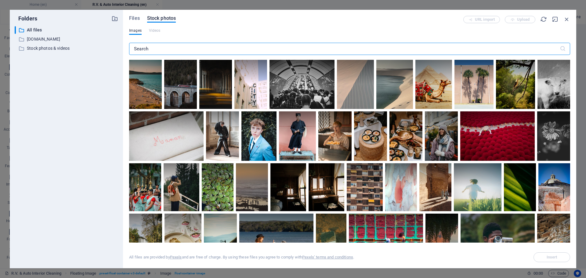
click at [189, 47] on input "text" at bounding box center [344, 49] width 430 height 12
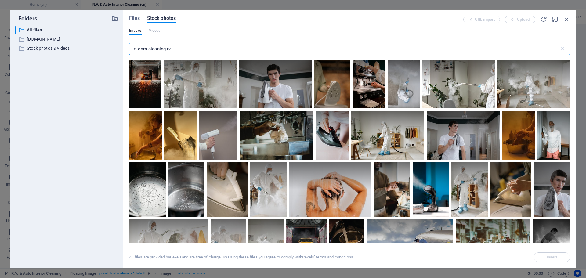
click at [194, 47] on input "steam cleaning rv" at bounding box center [344, 49] width 430 height 12
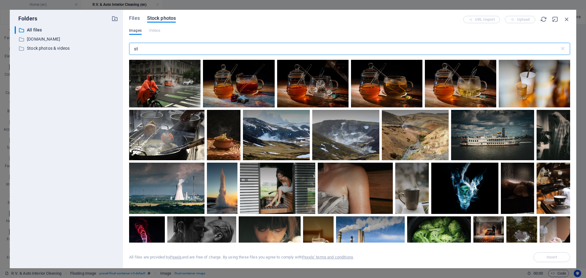
type input "s"
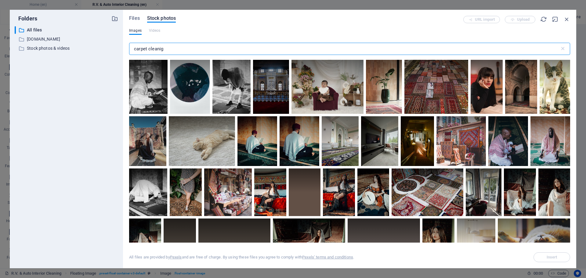
click at [162, 51] on input "carpet cleanig" at bounding box center [344, 49] width 430 height 12
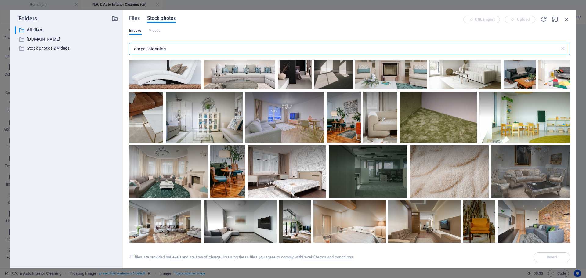
scroll to position [732, 0]
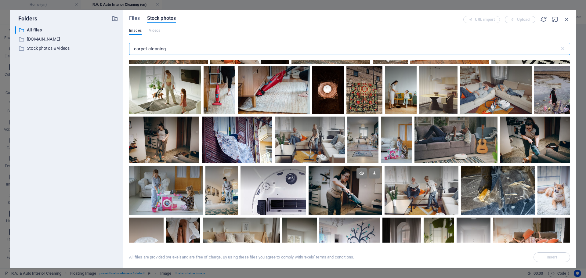
type input "carpet cleaning"
click at [356, 181] on div at bounding box center [345, 178] width 74 height 25
click at [129, 20] on span "Files" at bounding box center [134, 18] width 11 height 7
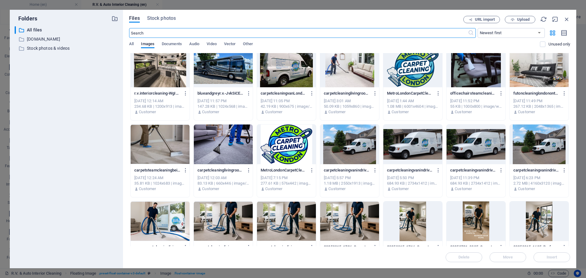
scroll to position [0, 0]
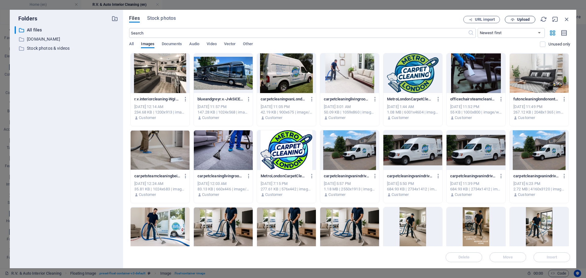
click at [512, 22] on button "Upload" at bounding box center [519, 19] width 31 height 7
click at [78, 179] on div "​ All files All files ​ www.metrolondoncarpetcleaning.ca www.metrolondoncarpetc…" at bounding box center [66, 144] width 103 height 237
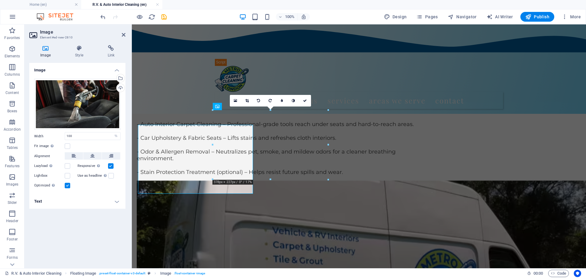
scroll to position [954, 0]
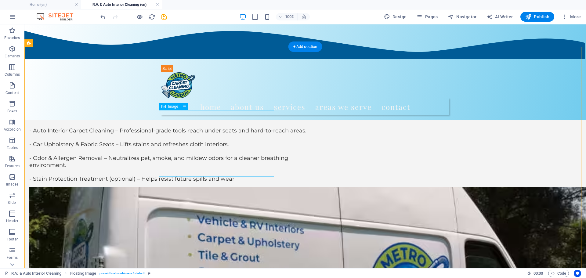
select select "%"
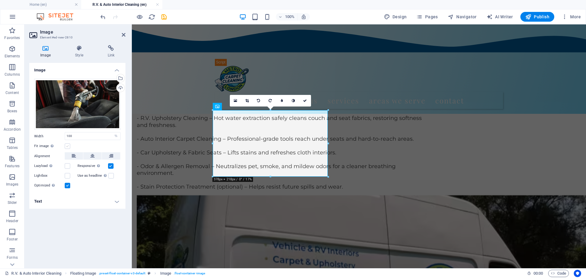
click at [69, 148] on label at bounding box center [67, 145] width 5 height 5
click at [0, 0] on input "Fit image Automatically fit image to a fixed width and height" at bounding box center [0, 0] width 0 height 0
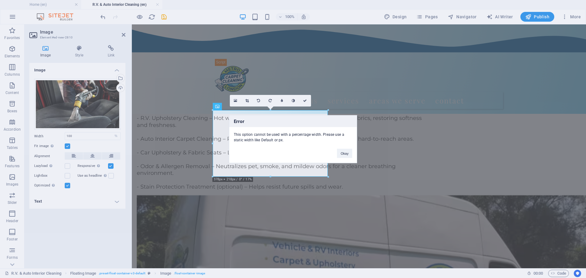
click at [98, 147] on div "Error This option cannot be used with a percentage width. Please use a static w…" at bounding box center [293, 139] width 586 height 278
click at [342, 153] on button "Okay" at bounding box center [344, 153] width 15 height 9
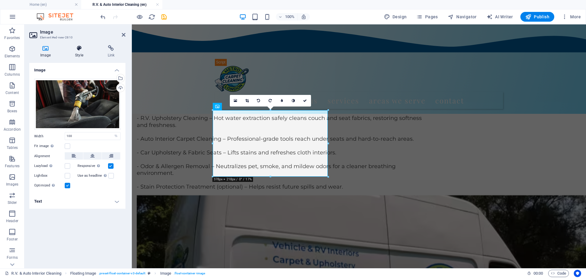
click at [78, 54] on h4 "Style" at bounding box center [80, 51] width 32 height 13
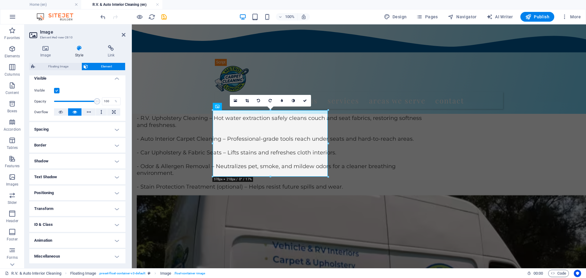
scroll to position [70, 0]
click at [116, 239] on h4 "Animation" at bounding box center [77, 240] width 96 height 15
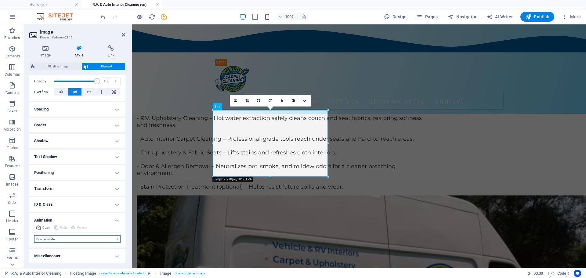
click at [116, 238] on select "Don't animate Show / Hide Slide up/down Zoom in/out Slide left to right Slide r…" at bounding box center [77, 238] width 86 height 7
select select "pulse"
click at [34, 235] on select "Don't animate Show / Hide Slide up/down Zoom in/out Slide left to right Slide r…" at bounding box center [77, 238] width 86 height 7
select select "scroll"
click at [47, 52] on h4 "Image" at bounding box center [46, 51] width 35 height 13
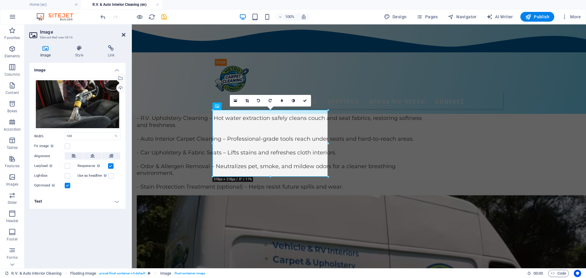
click at [124, 36] on icon at bounding box center [124, 34] width 4 height 5
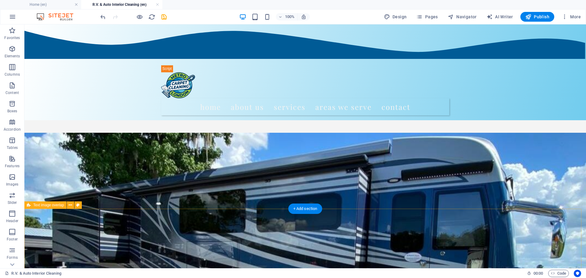
scroll to position [39, 0]
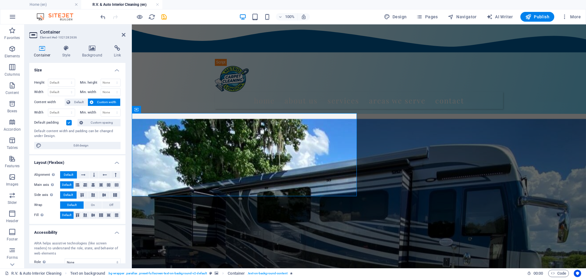
scroll to position [45, 0]
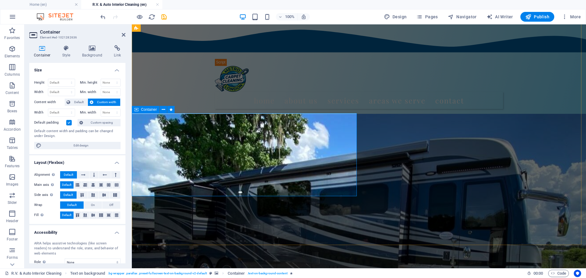
click at [18, 57] on p "Elements" at bounding box center [13, 56] width 16 height 5
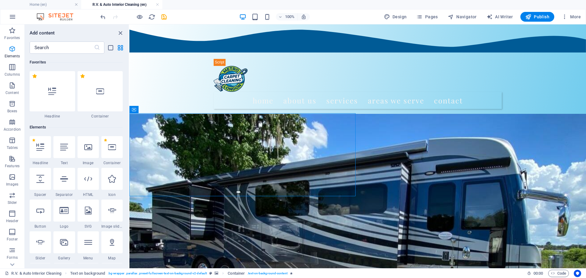
scroll to position [0, 0]
click at [16, 53] on span "Elements" at bounding box center [12, 52] width 24 height 15
click at [66, 152] on div at bounding box center [63, 147] width 21 height 22
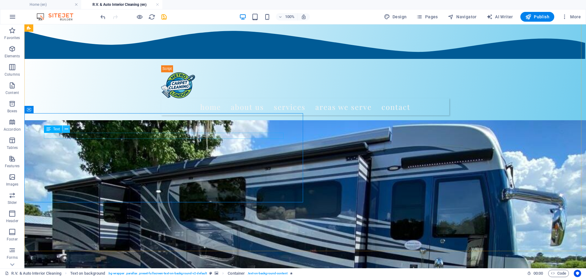
click at [66, 129] on icon at bounding box center [66, 129] width 3 height 6
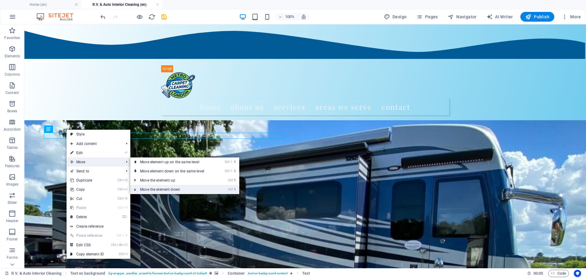
click at [147, 189] on link "Ctrl ⬇ Move the element down" at bounding box center [173, 189] width 86 height 9
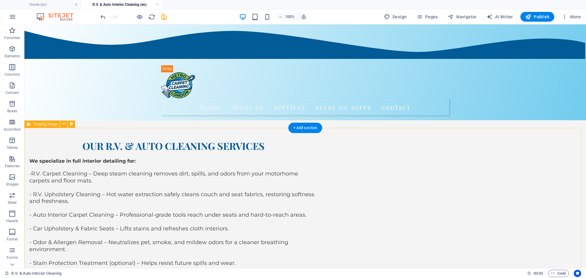
scroll to position [961, 0]
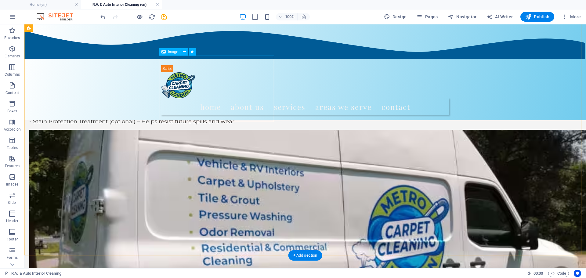
scroll to position [1001, 0]
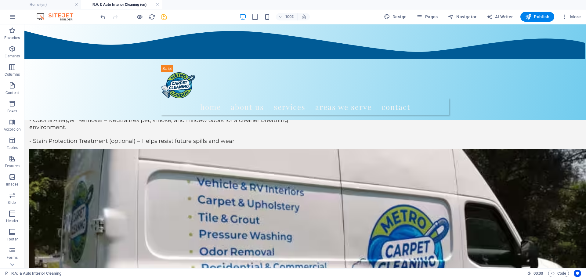
click at [164, 17] on icon "save" at bounding box center [163, 16] width 7 height 7
click at [420, 18] on icon "button" at bounding box center [419, 17] width 6 height 6
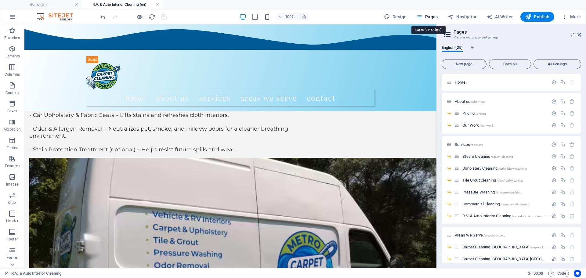
scroll to position [1007, 0]
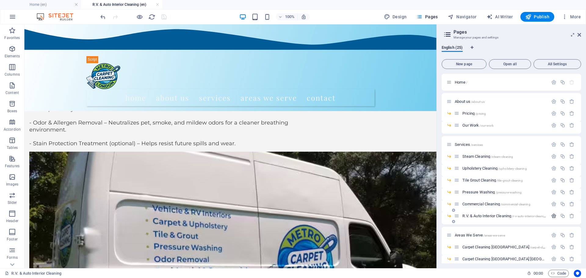
click at [551, 216] on icon "button" at bounding box center [553, 215] width 5 height 5
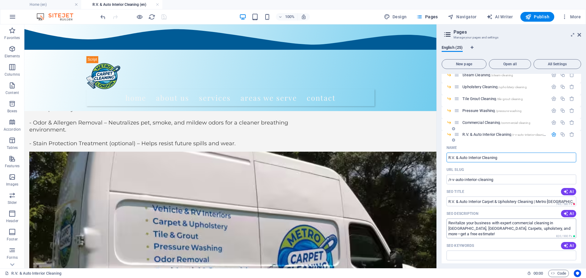
scroll to position [102, 0]
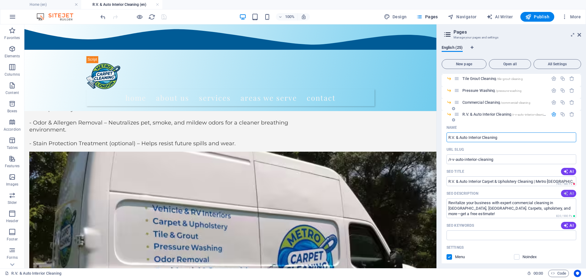
click at [568, 194] on span "AI" at bounding box center [568, 193] width 10 height 5
click at [570, 194] on span "AI" at bounding box center [568, 193] width 10 height 5
type textarea "Revitalize your vehicle’s interior with expert R.V. & auto cleaning services in…"
click at [564, 229] on button "AI" at bounding box center [568, 225] width 15 height 7
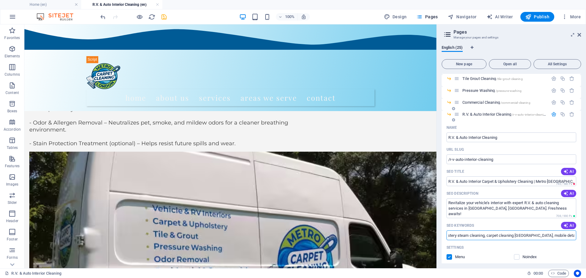
scroll to position [0, 154]
drag, startPoint x: 573, startPoint y: 237, endPoint x: 580, endPoint y: 237, distance: 7.0
click at [580, 237] on div "Home / About us /about-us Pricing /pricing Our Work /our-work Services /service…" at bounding box center [510, 168] width 139 height 189
click at [570, 227] on span "AI" at bounding box center [568, 225] width 10 height 5
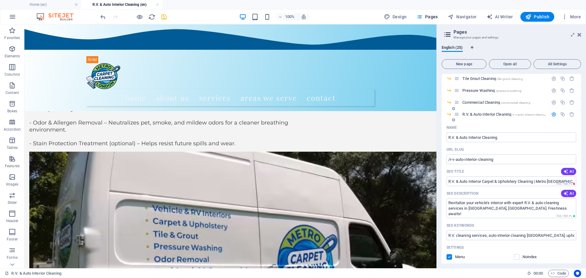
type input "R.V. cleaning services, auto interior cleaning, carpet upholstery cleaning [GEO…"
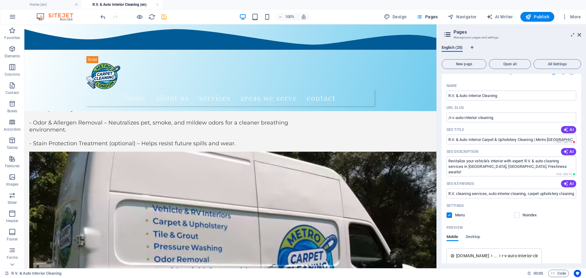
scroll to position [122, 0]
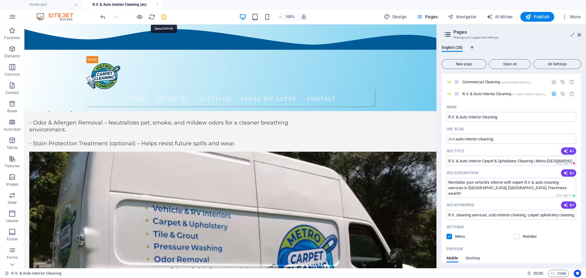
click at [166, 18] on icon "save" at bounding box center [163, 16] width 7 height 7
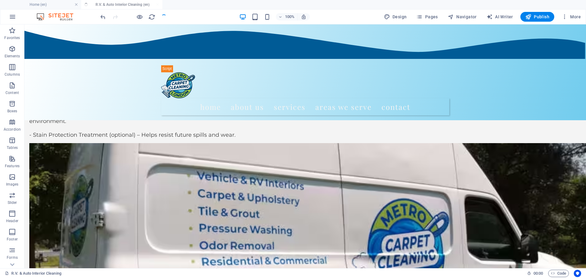
scroll to position [1001, 0]
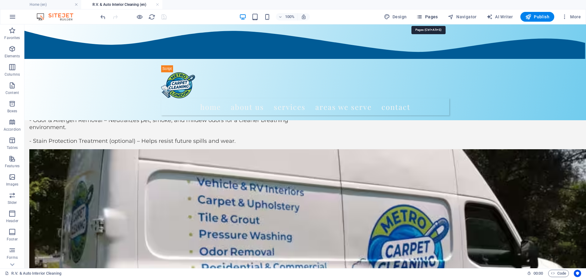
click at [422, 17] on icon "button" at bounding box center [419, 17] width 6 height 6
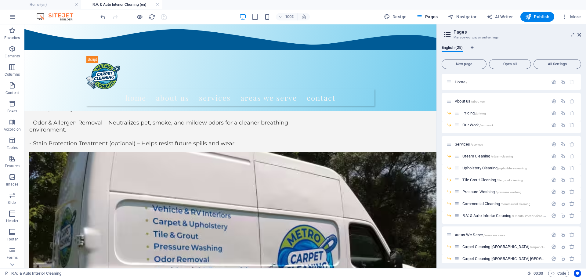
scroll to position [0, 0]
click at [580, 37] on icon at bounding box center [579, 34] width 4 height 5
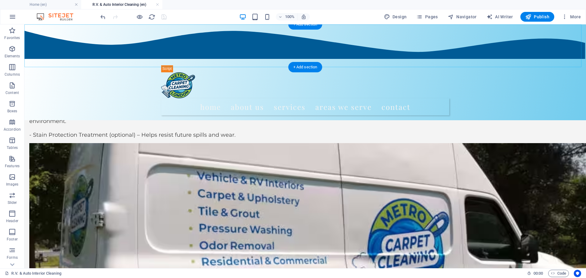
scroll to position [1001, 0]
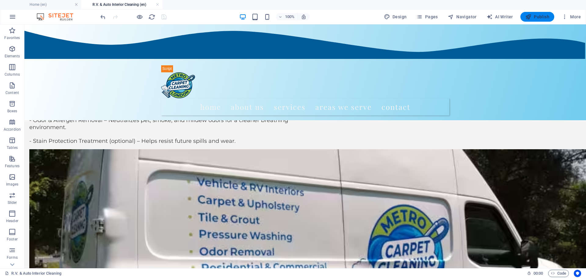
click at [536, 16] on span "Publish" at bounding box center [537, 17] width 24 height 6
